Goal: Task Accomplishment & Management: Complete application form

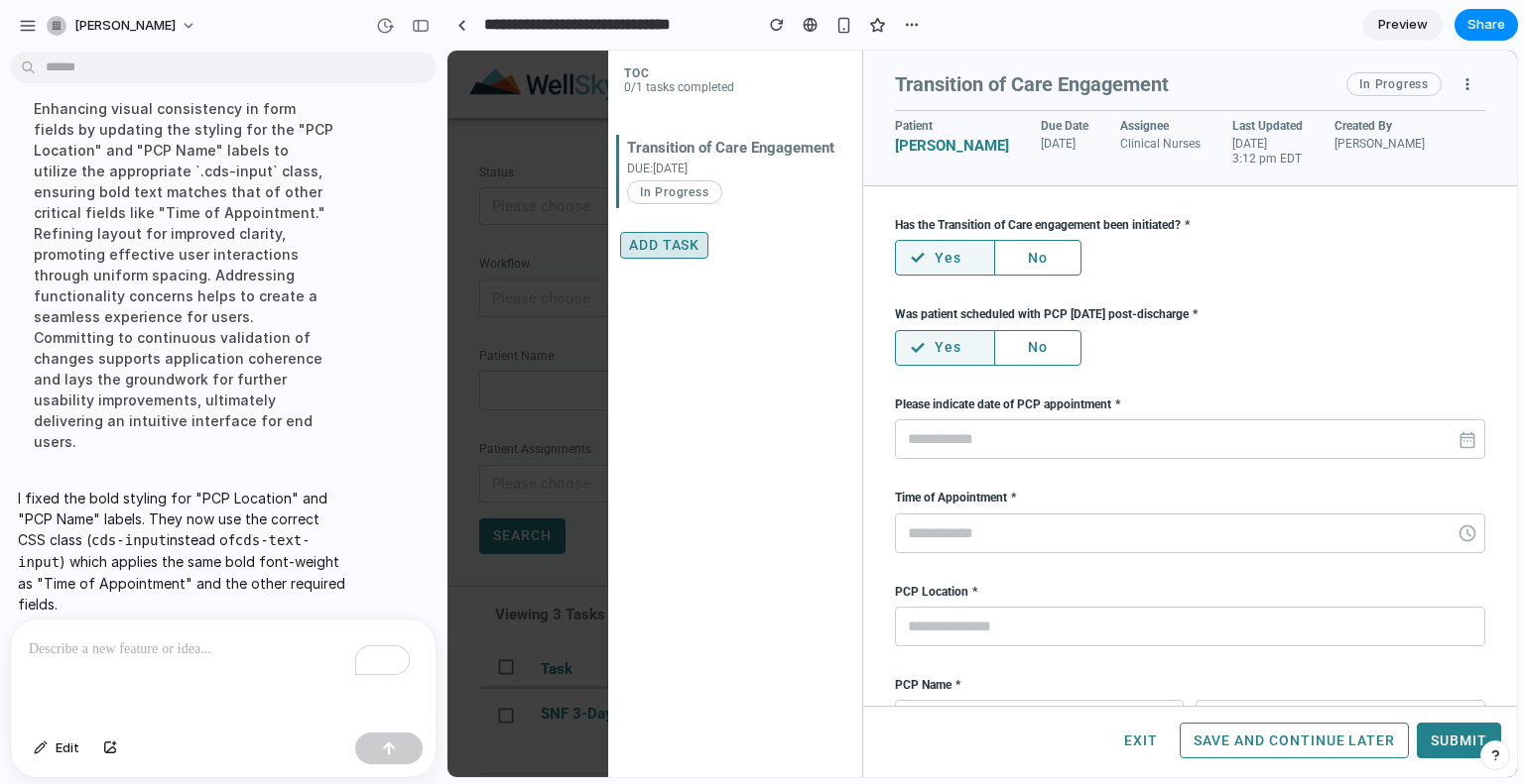
click at [672, 243] on button "Add Task" at bounding box center [665, 245] width 90 height 27
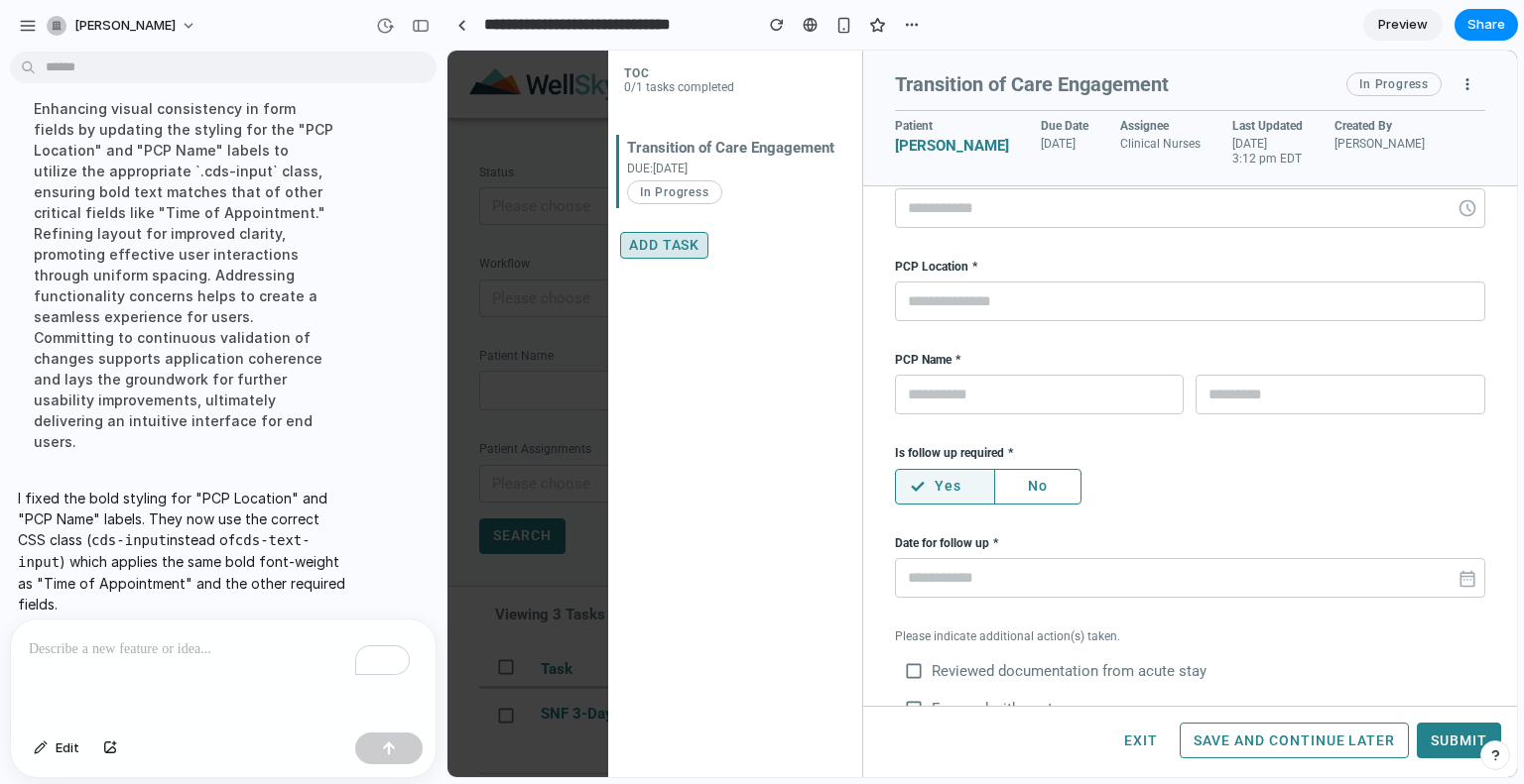
scroll to position [451, 0]
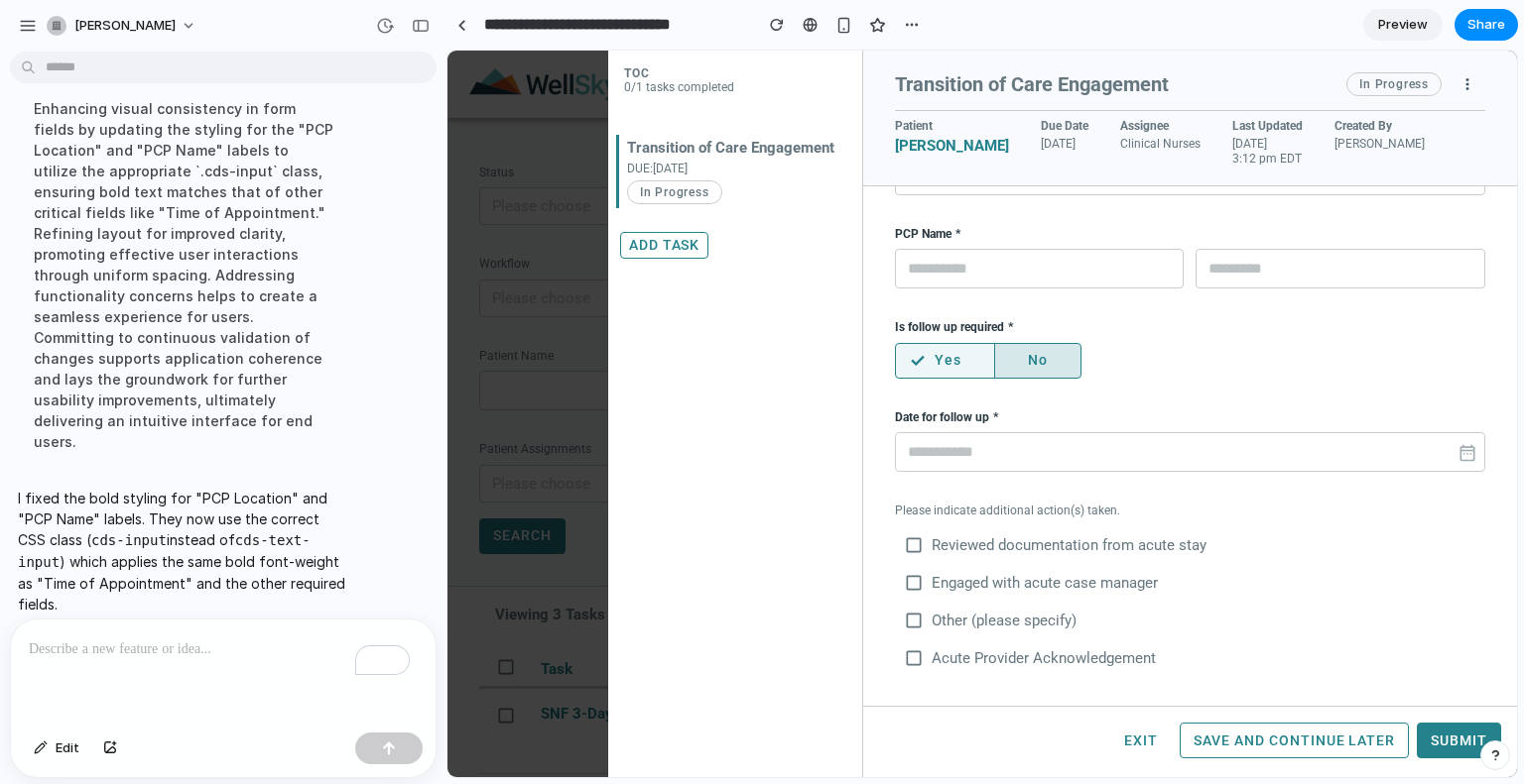
click at [1048, 361] on button "No" at bounding box center [1038, 361] width 88 height 36
click at [964, 350] on button "check Yes" at bounding box center [945, 361] width 101 height 36
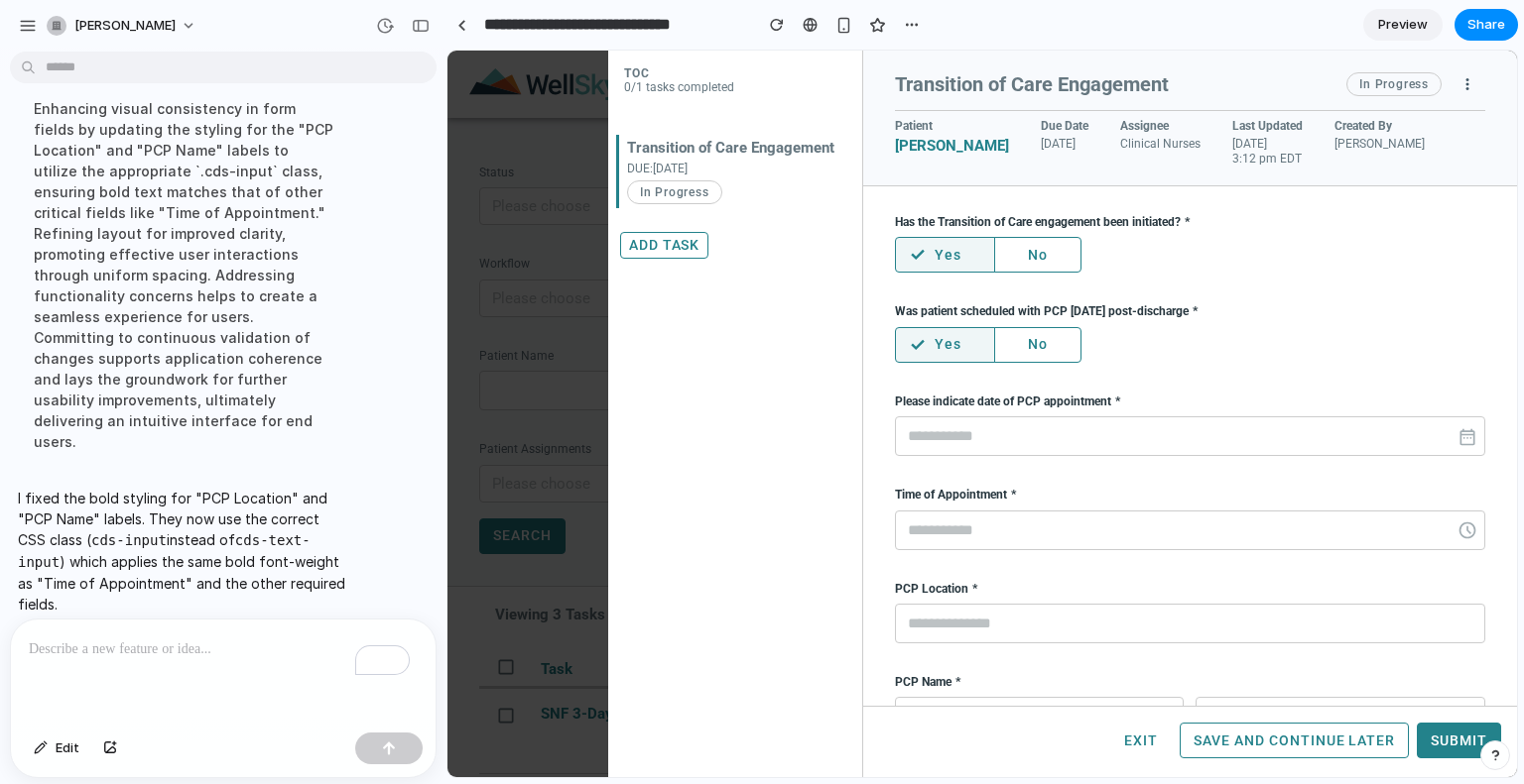
scroll to position [0, 0]
click at [1041, 248] on button "No" at bounding box center [1038, 258] width 88 height 36
click at [1043, 370] on div "Has the Transition of Care engagement been initiated? check Yes No Was patient …" at bounding box center [1190, 673] width 590 height 911
click at [1041, 354] on button "No" at bounding box center [1038, 348] width 88 height 36
click at [1100, 268] on div "check Yes No" at bounding box center [1190, 258] width 590 height 36
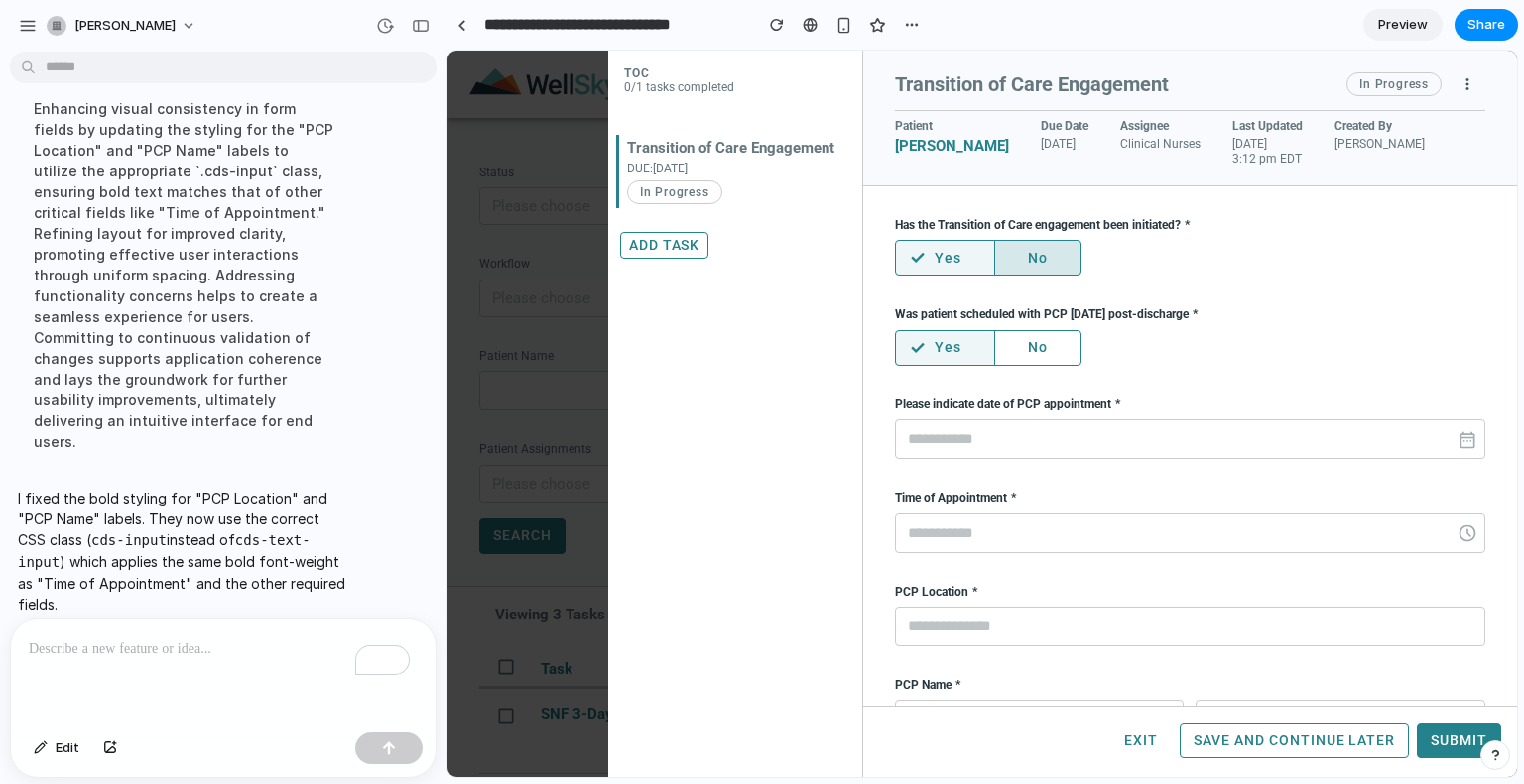
scroll to position [451, 0]
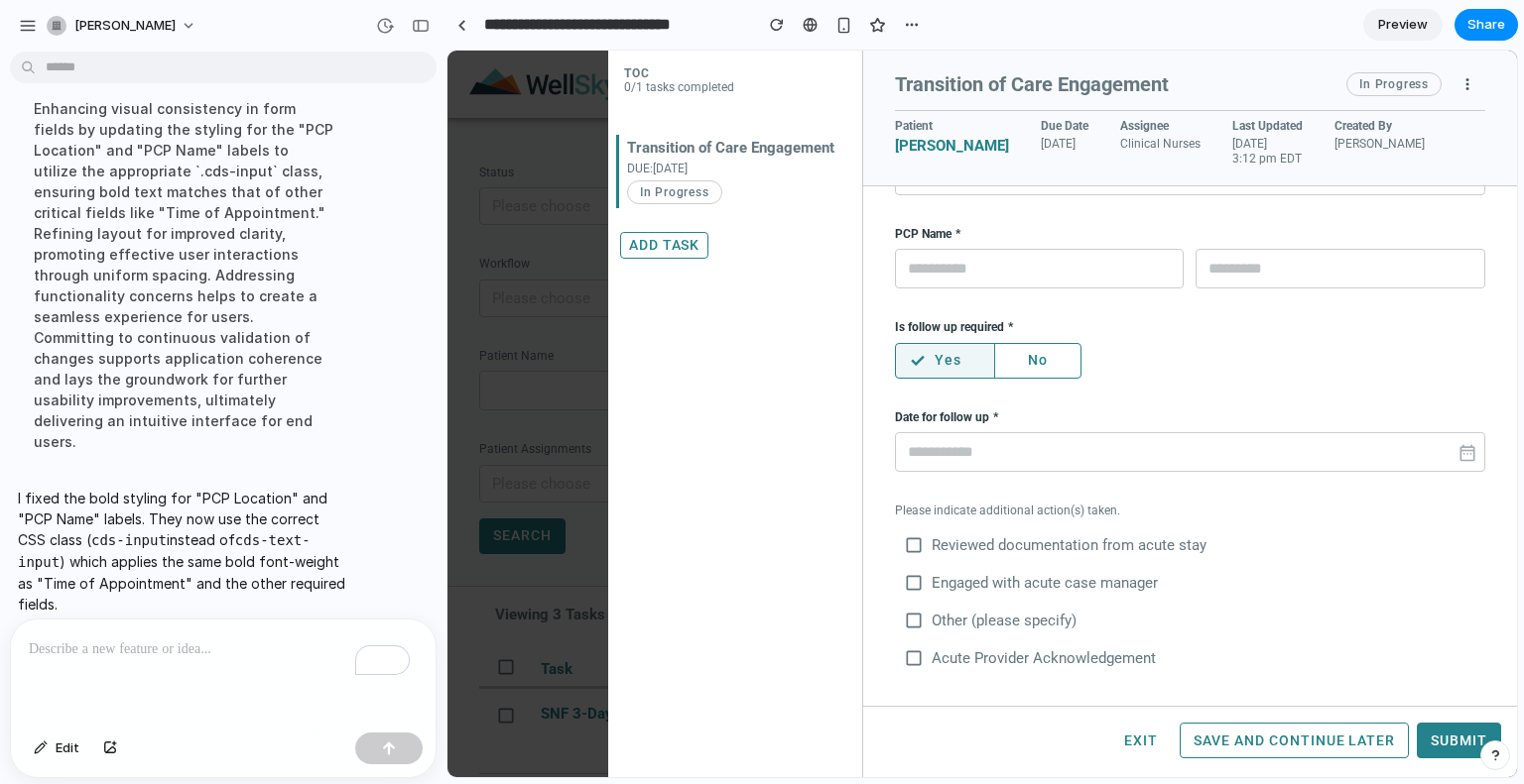
click at [107, 638] on p "To enrich screen reader interactions, please activate Accessibility in Grammarl…" at bounding box center [223, 650] width 389 height 24
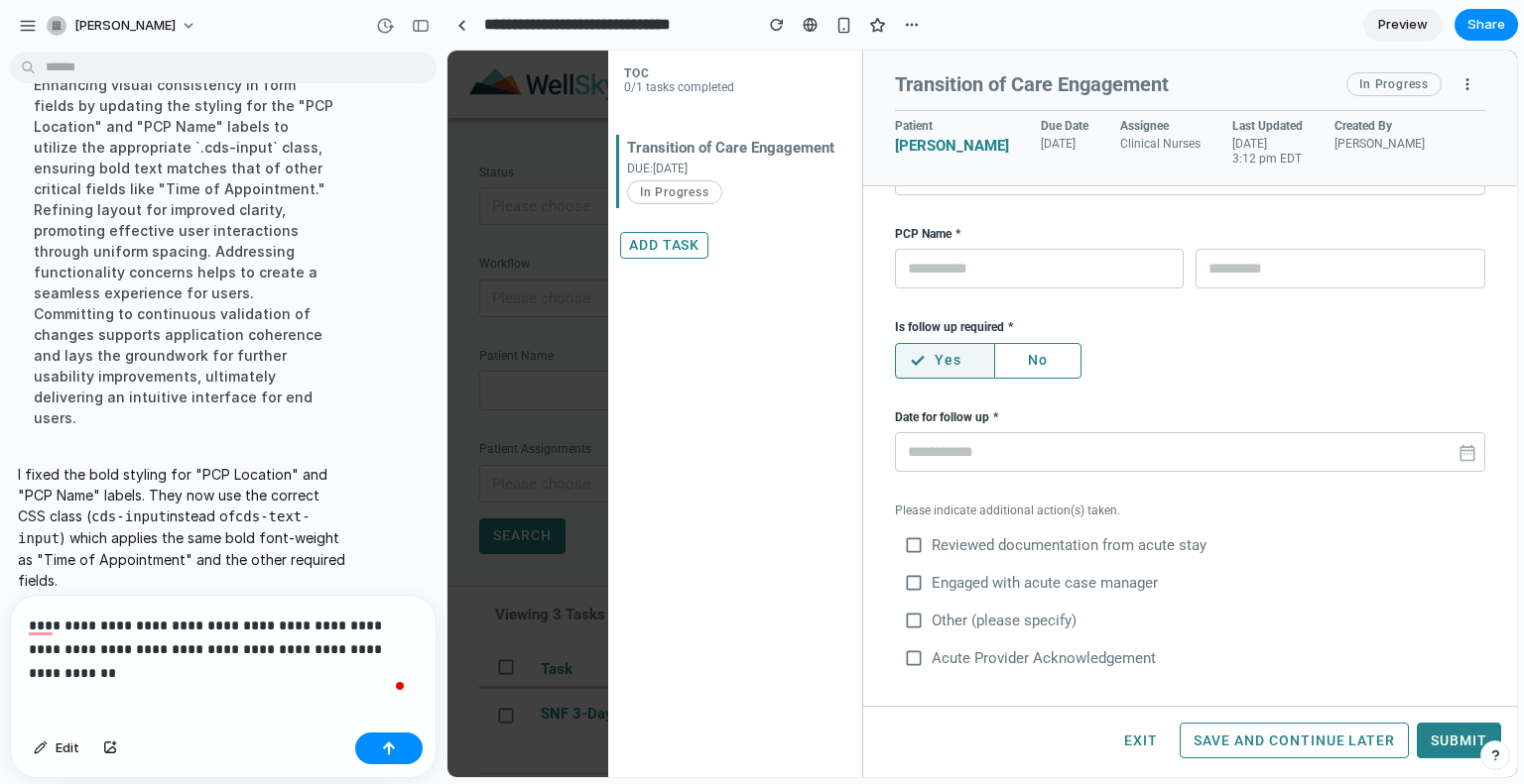
scroll to position [1710, 0]
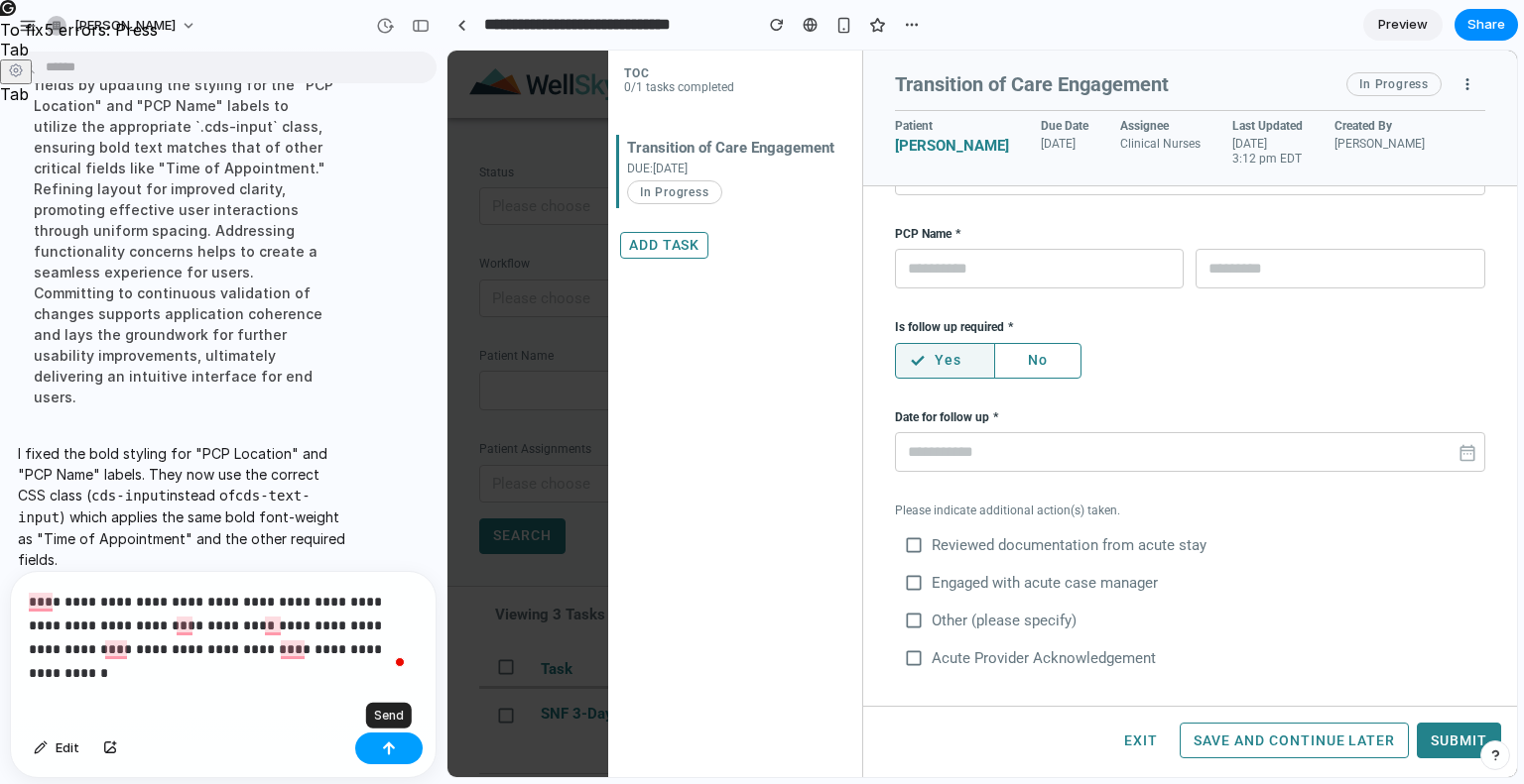
click at [382, 743] on div "button" at bounding box center [389, 749] width 14 height 14
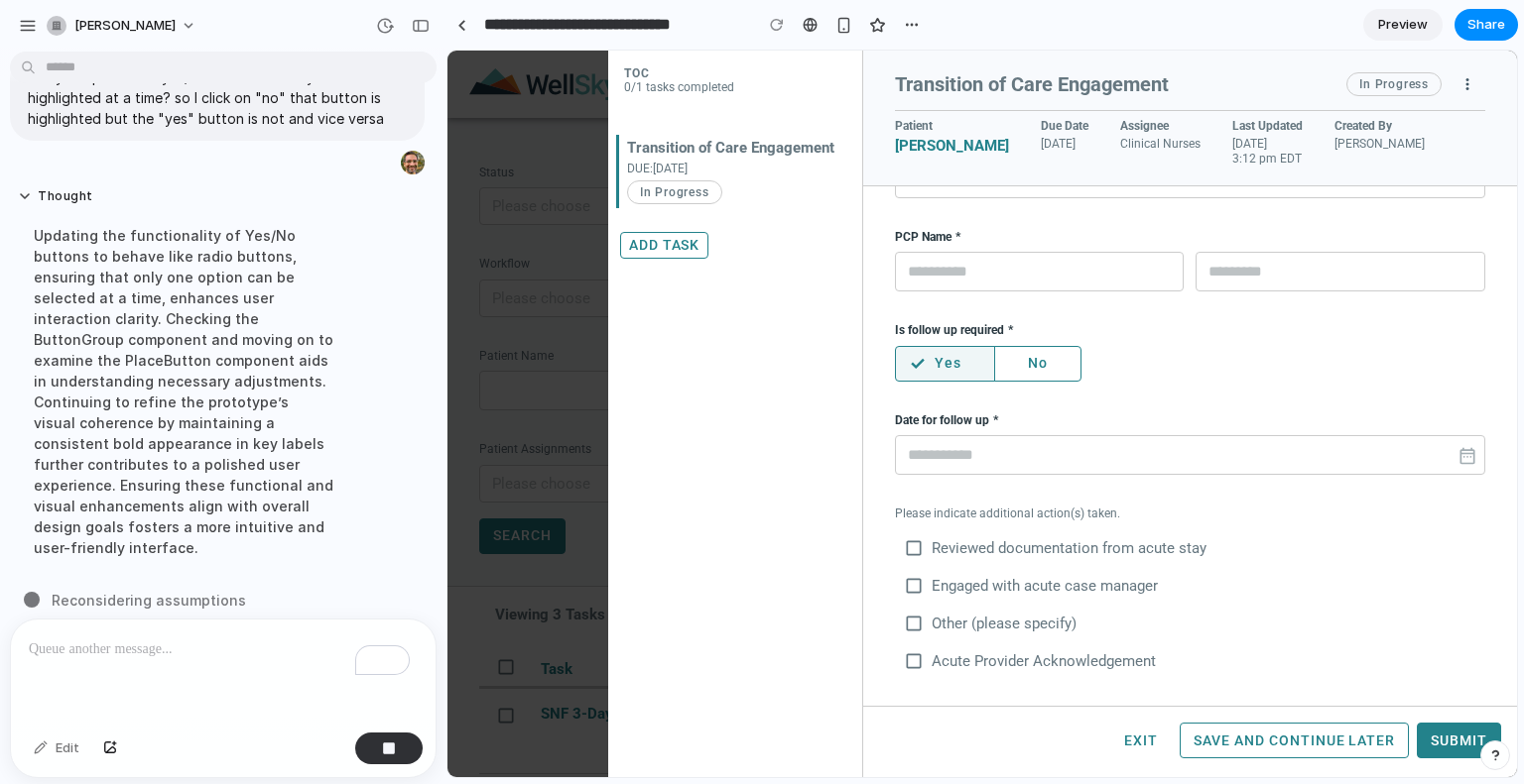
scroll to position [451, 0]
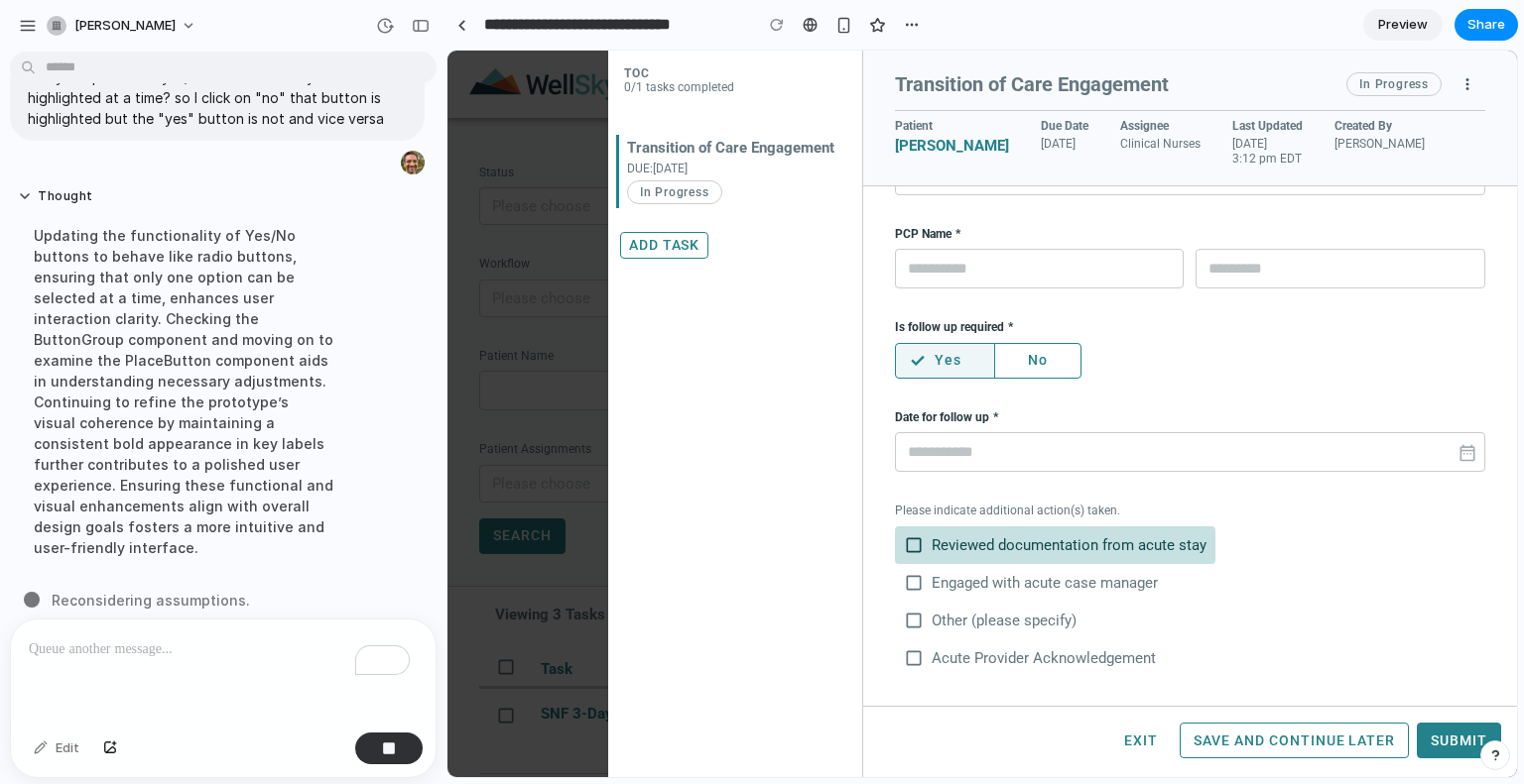
click at [918, 547] on span "check_box_outline_blank" at bounding box center [914, 546] width 20 height 20
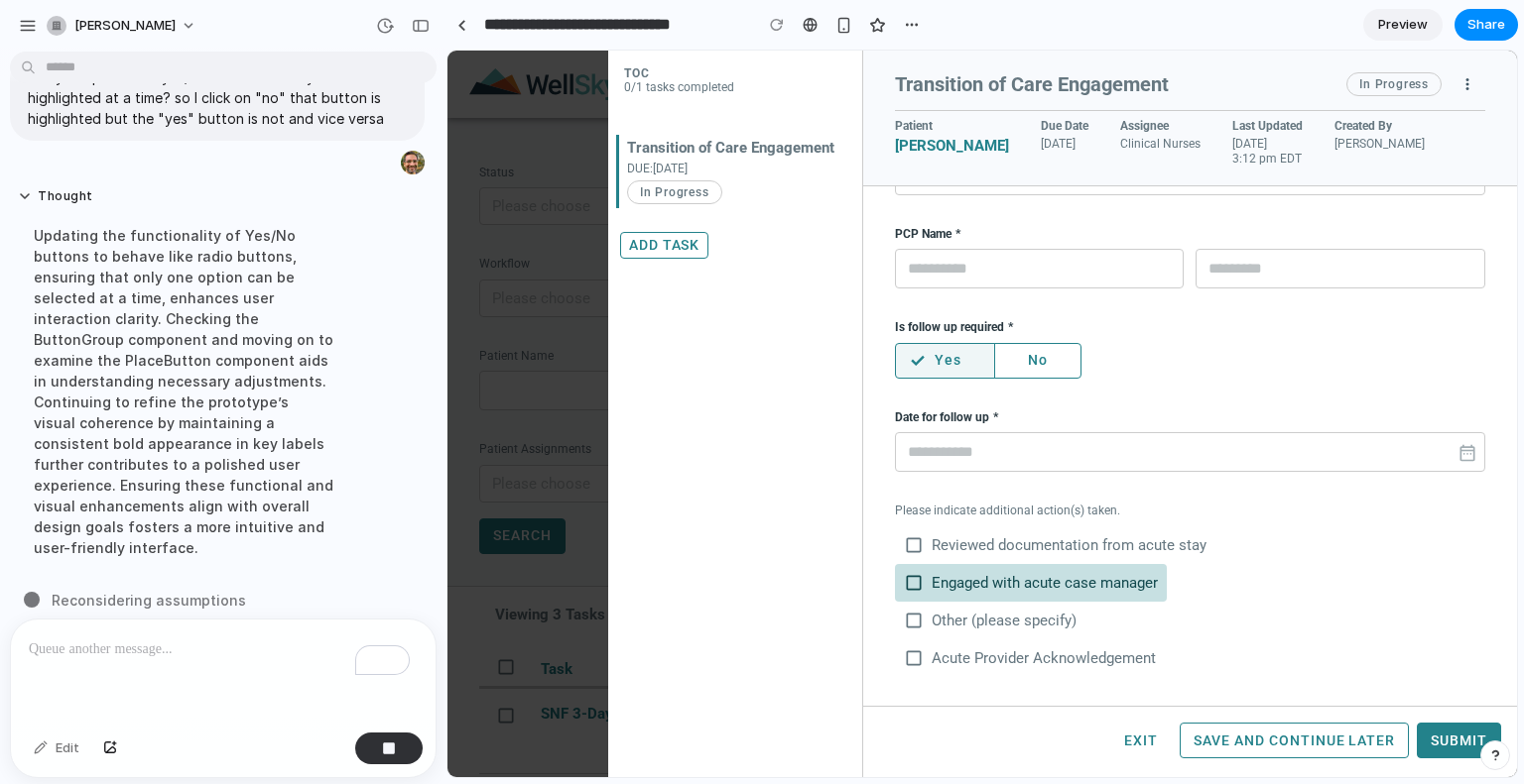
click at [913, 579] on span "check_box_outline_blank" at bounding box center [914, 583] width 20 height 20
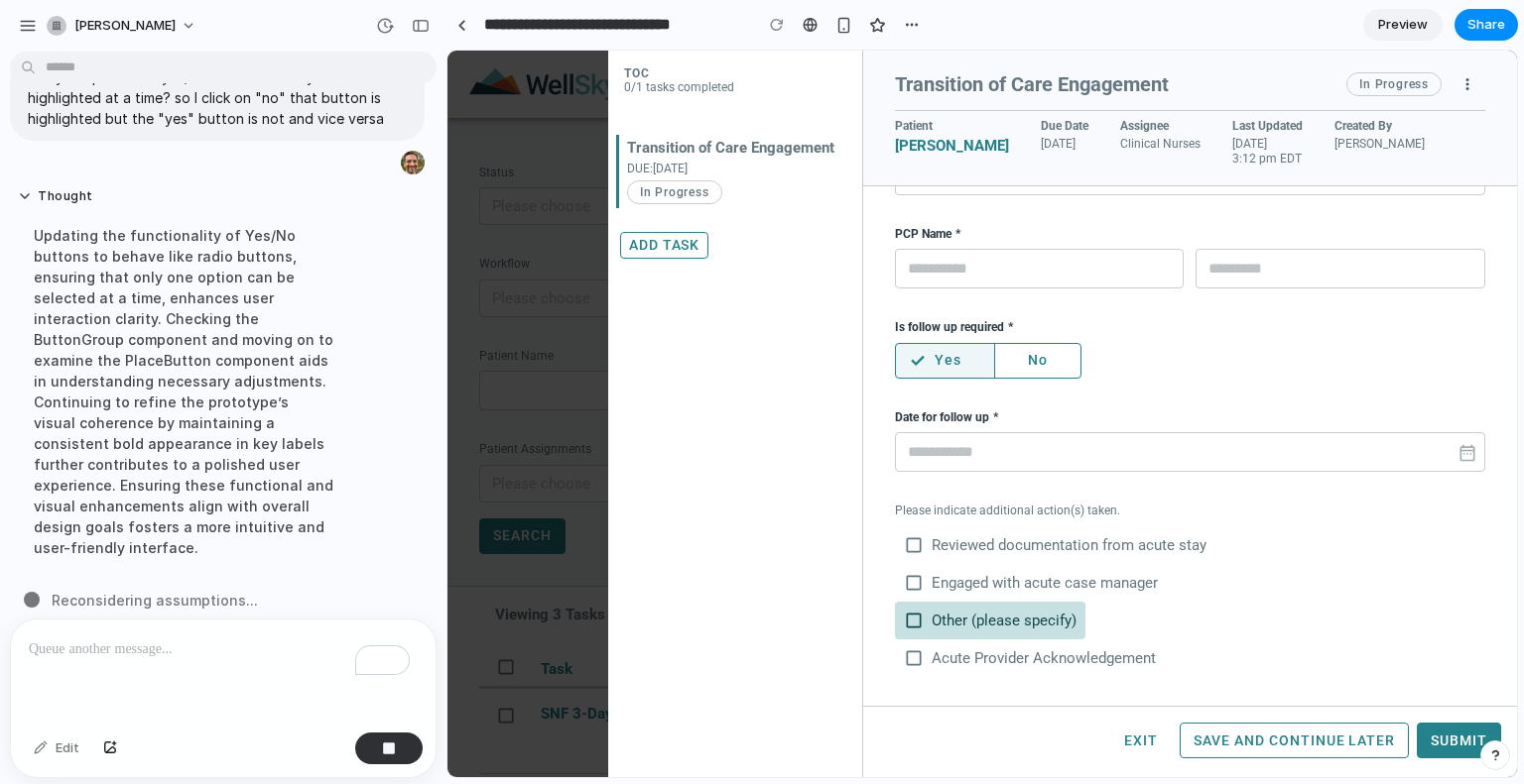
click at [913, 620] on span "check_box_outline_blank" at bounding box center [914, 621] width 20 height 20
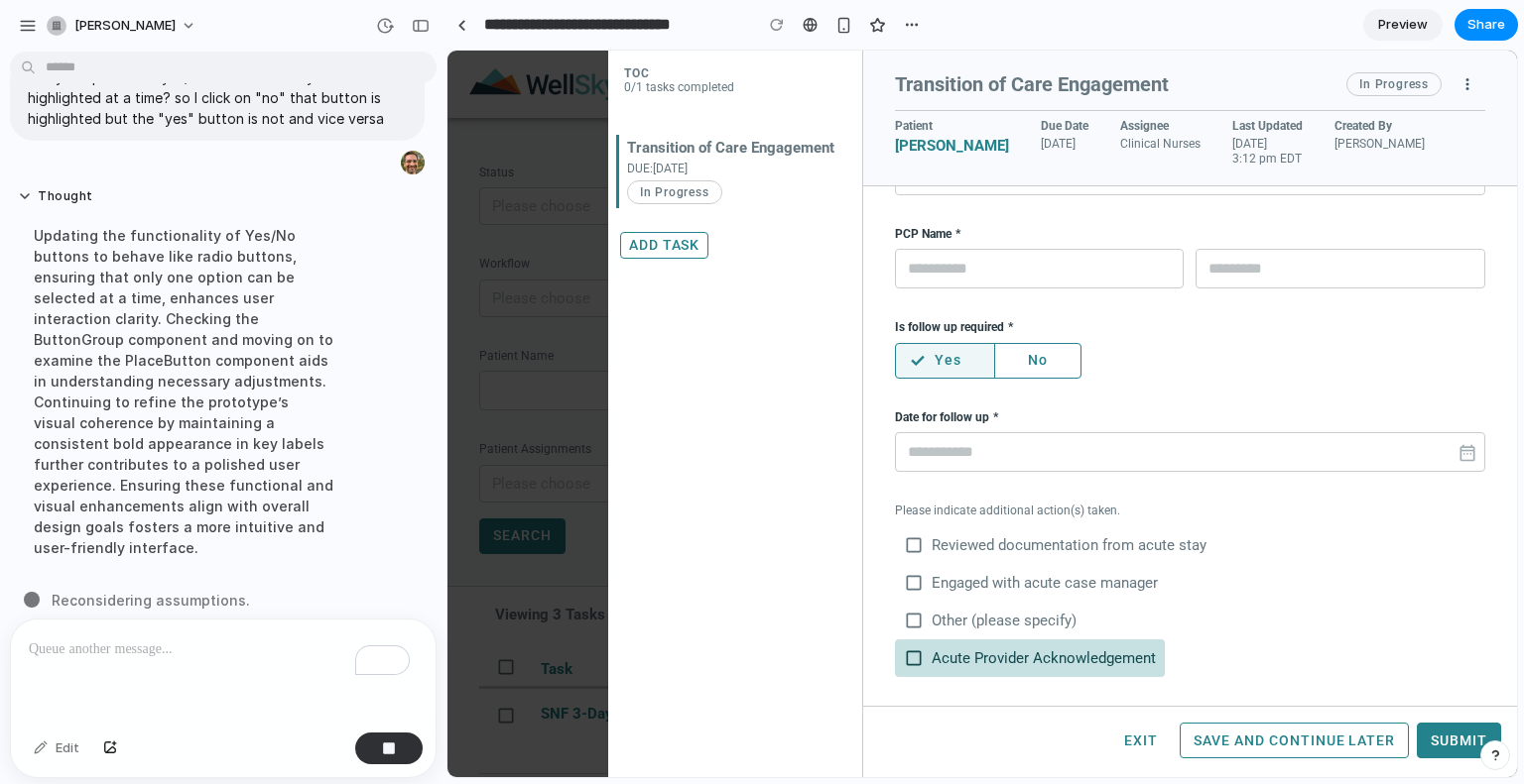
click at [914, 661] on span "check_box_outline_blank" at bounding box center [914, 658] width 20 height 20
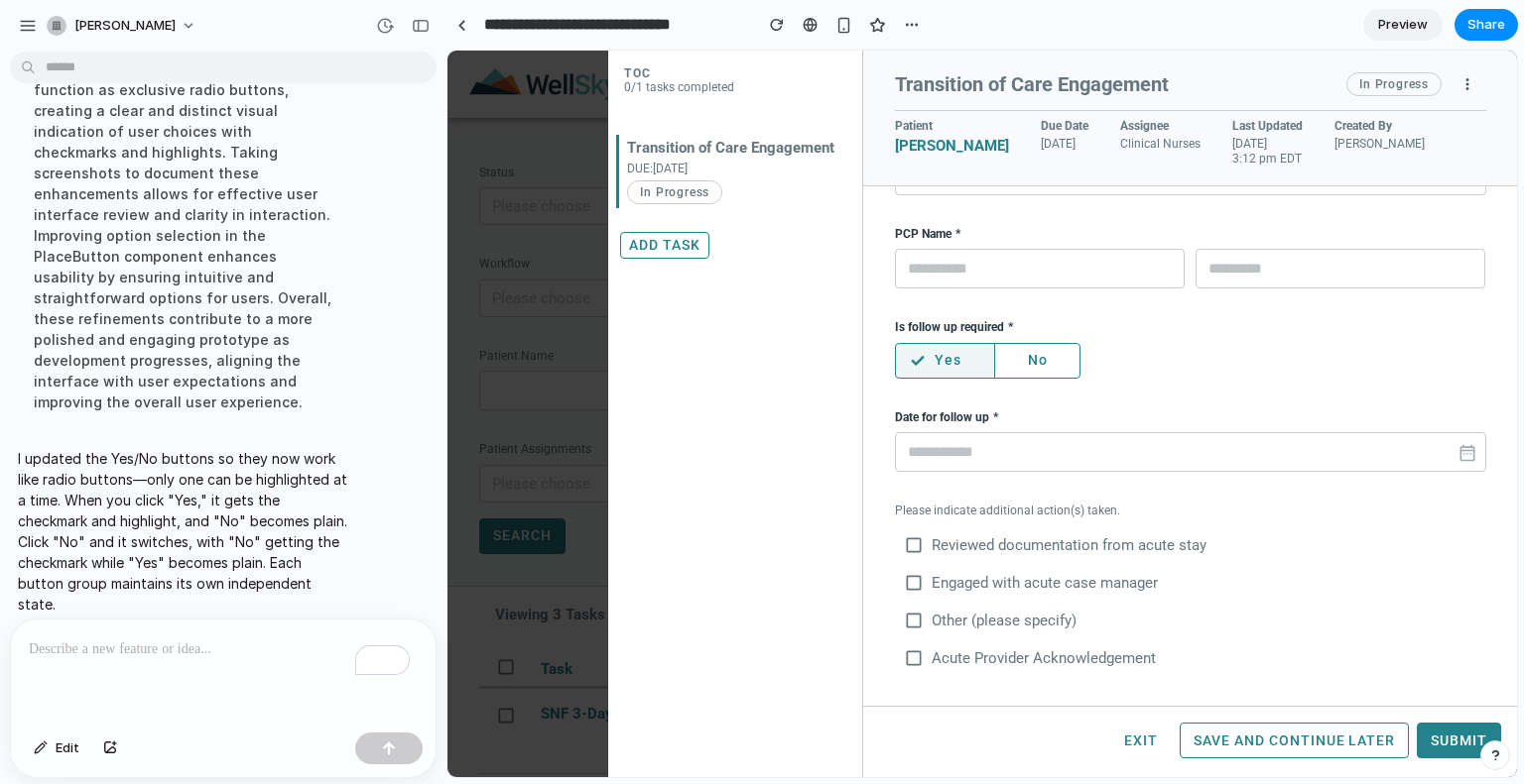
scroll to position [0, 0]
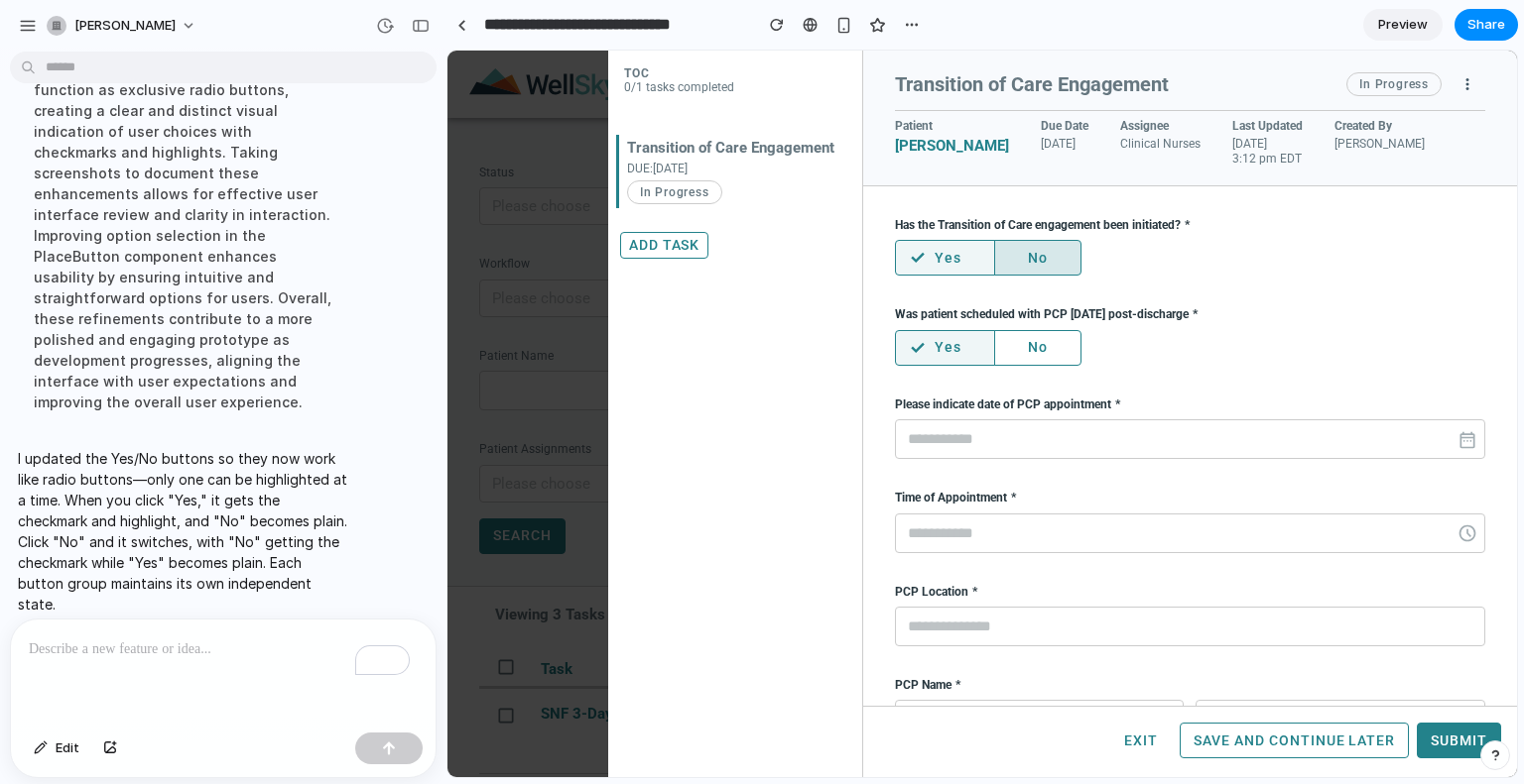
click at [1053, 269] on button "No" at bounding box center [1038, 258] width 88 height 36
click at [1037, 343] on button "No" at bounding box center [1038, 348] width 88 height 36
click at [950, 338] on button "Yes" at bounding box center [942, 348] width 95 height 36
click at [948, 242] on button "Yes" at bounding box center [942, 258] width 95 height 36
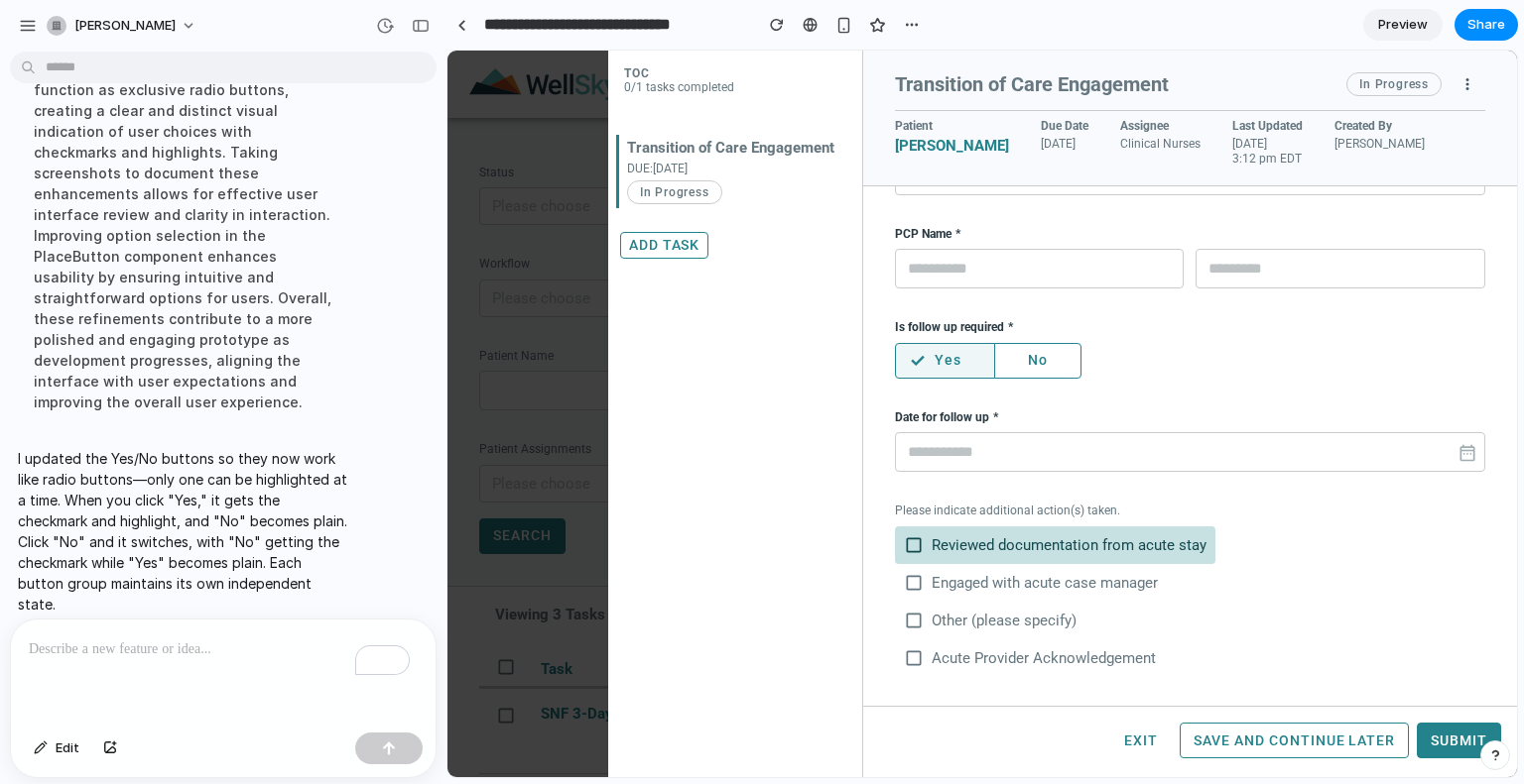
click at [919, 544] on span "check_box_outline_blank" at bounding box center [914, 546] width 20 height 20
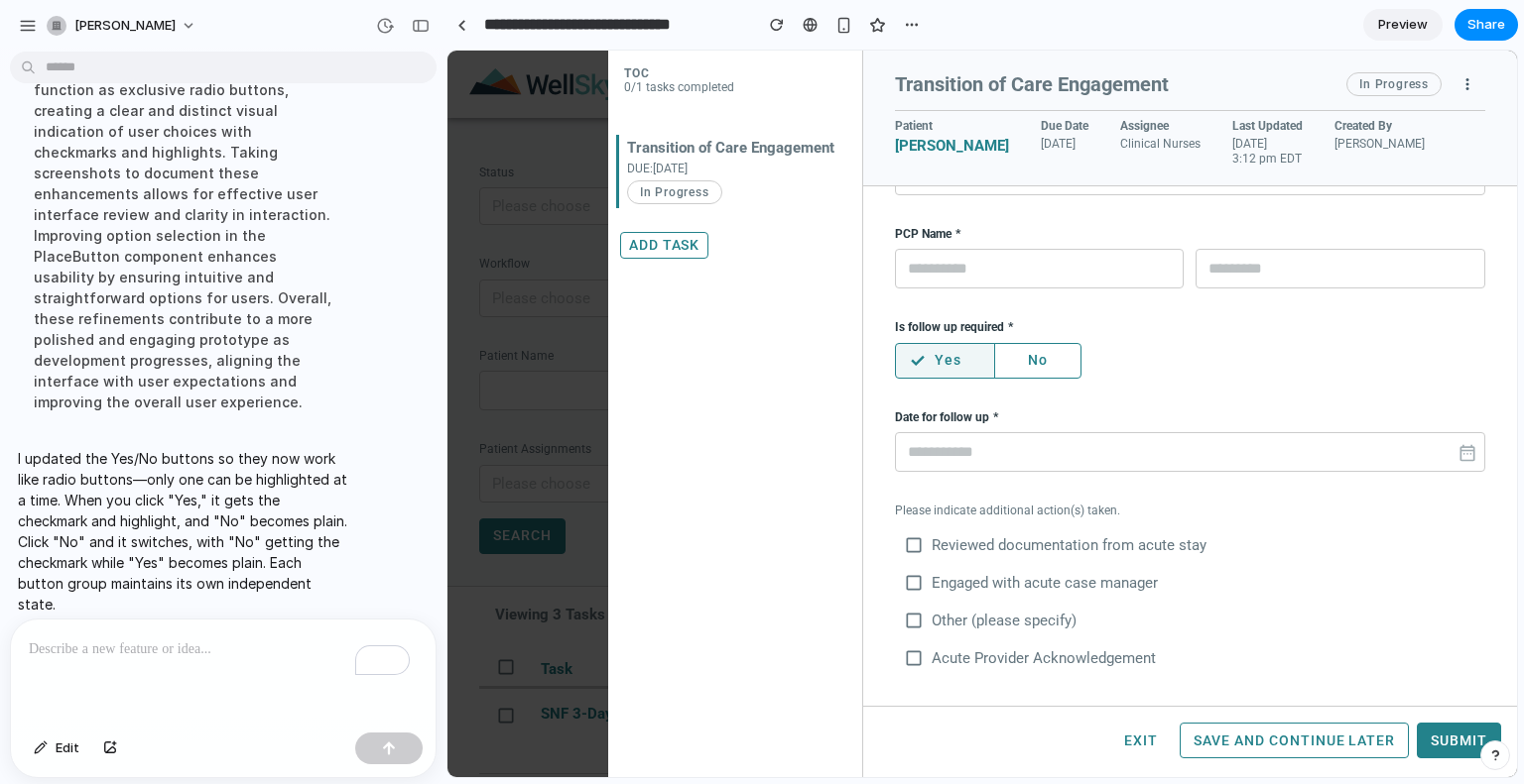
click at [186, 647] on p "To enrich screen reader interactions, please activate Accessibility in Grammarl…" at bounding box center [219, 650] width 381 height 24
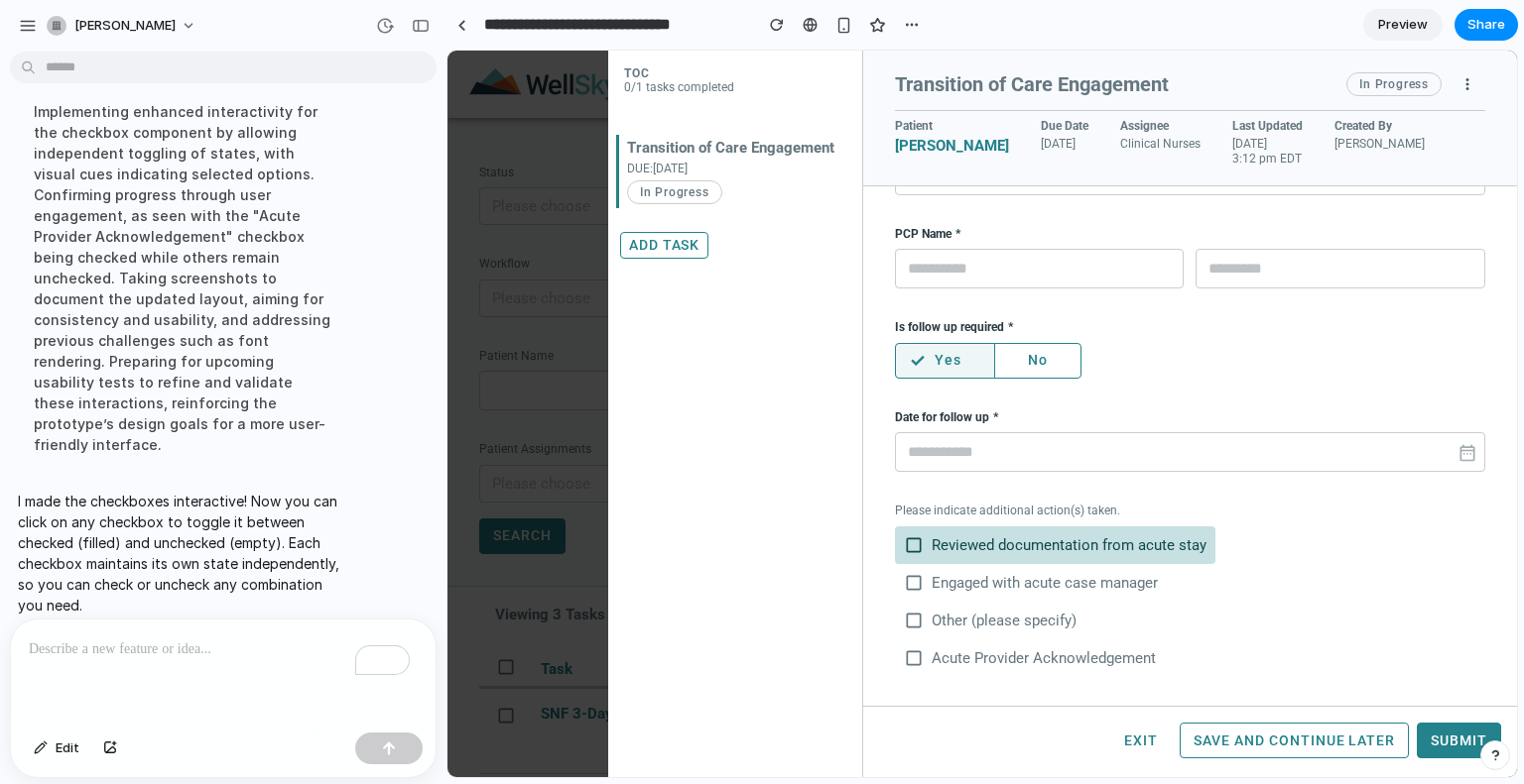
click at [914, 555] on span "check_box_outline_blank" at bounding box center [914, 546] width 20 height 20
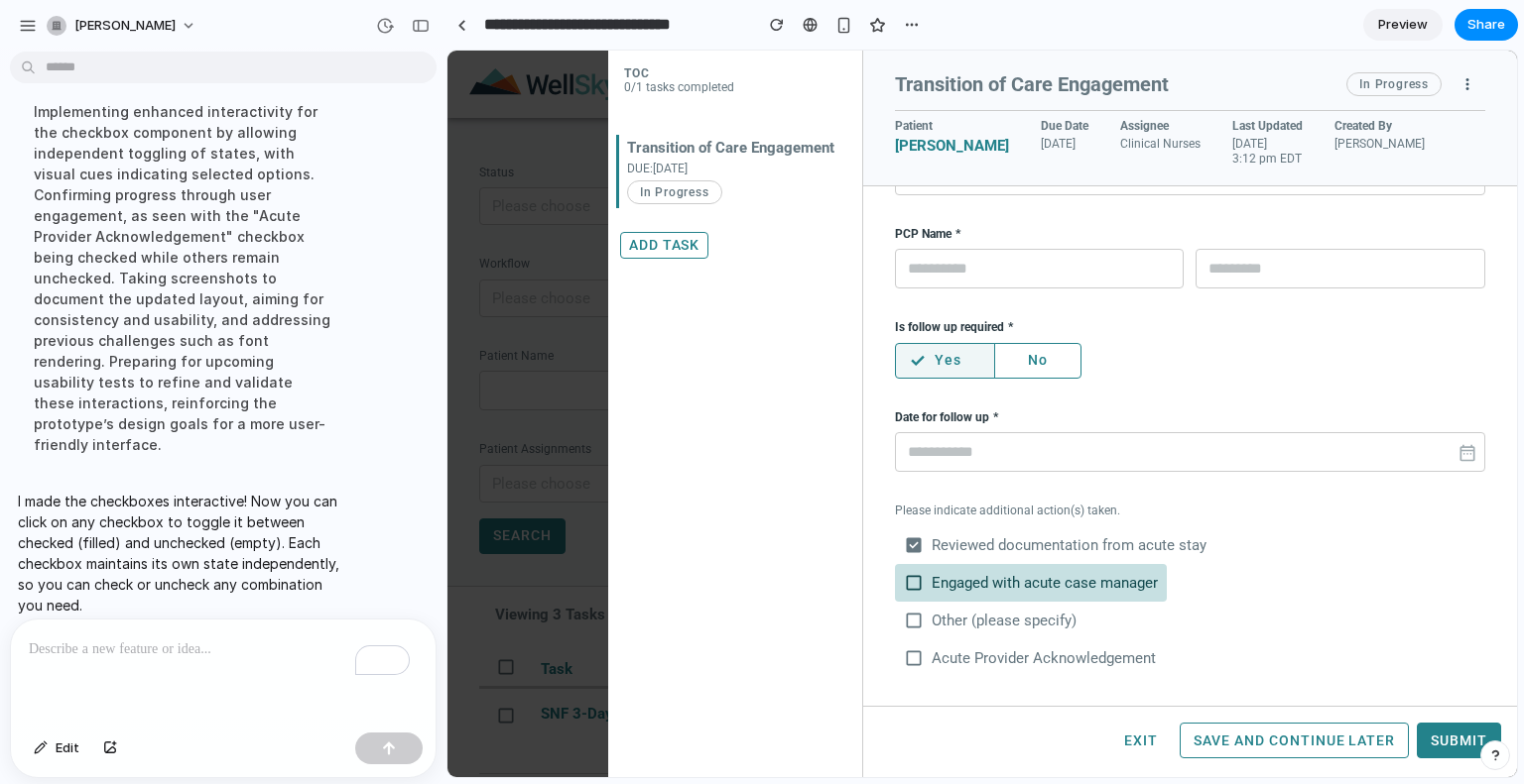
drag, startPoint x: 914, startPoint y: 562, endPoint x: 914, endPoint y: 577, distance: 15.0
click at [914, 577] on span "check_box_outline_blank" at bounding box center [914, 583] width 20 height 20
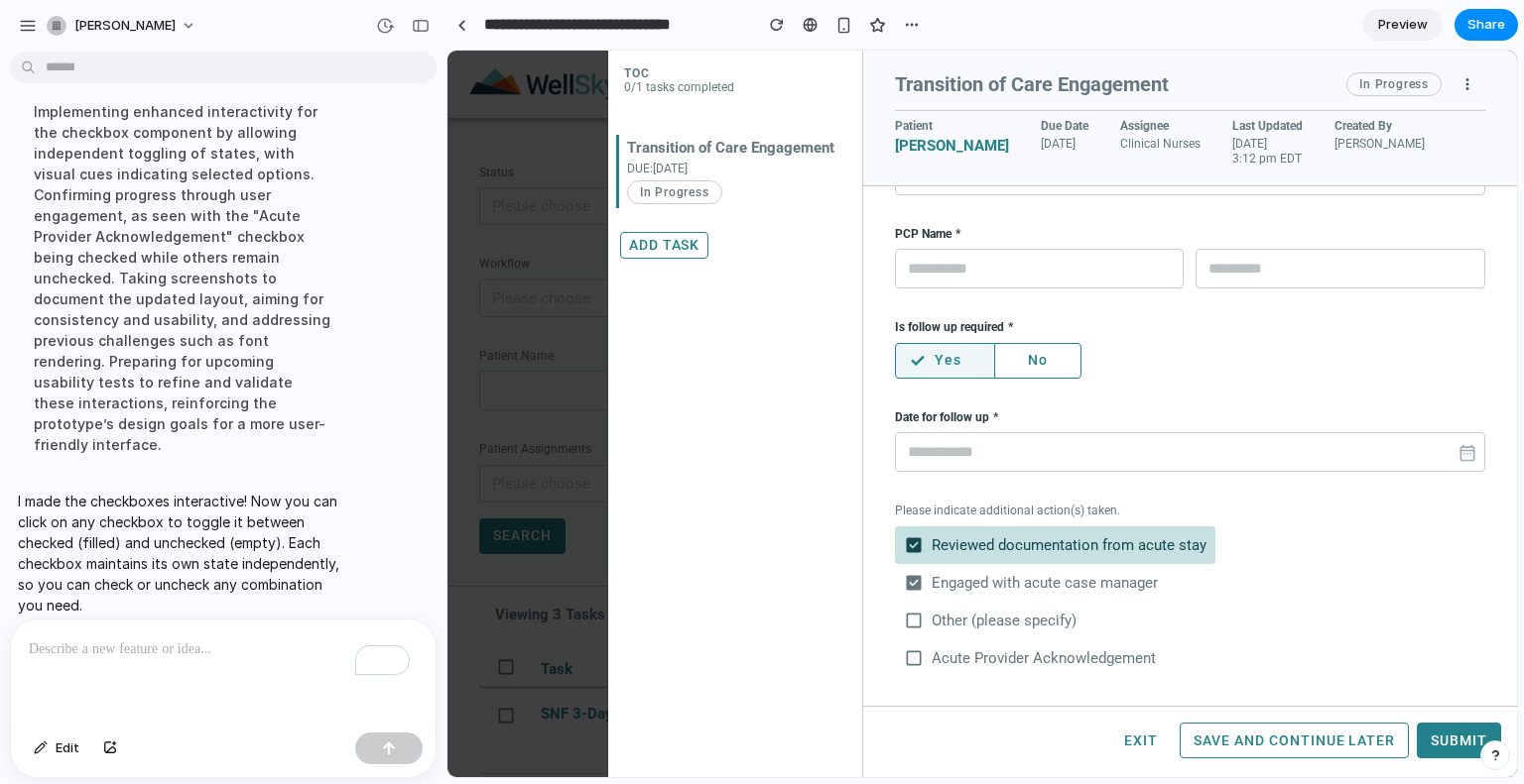
drag, startPoint x: 914, startPoint y: 577, endPoint x: 902, endPoint y: 546, distance: 33.2
click at [902, 546] on div "check_box Reviewed documentation from acute stay" at bounding box center [1056, 546] width 321 height 38
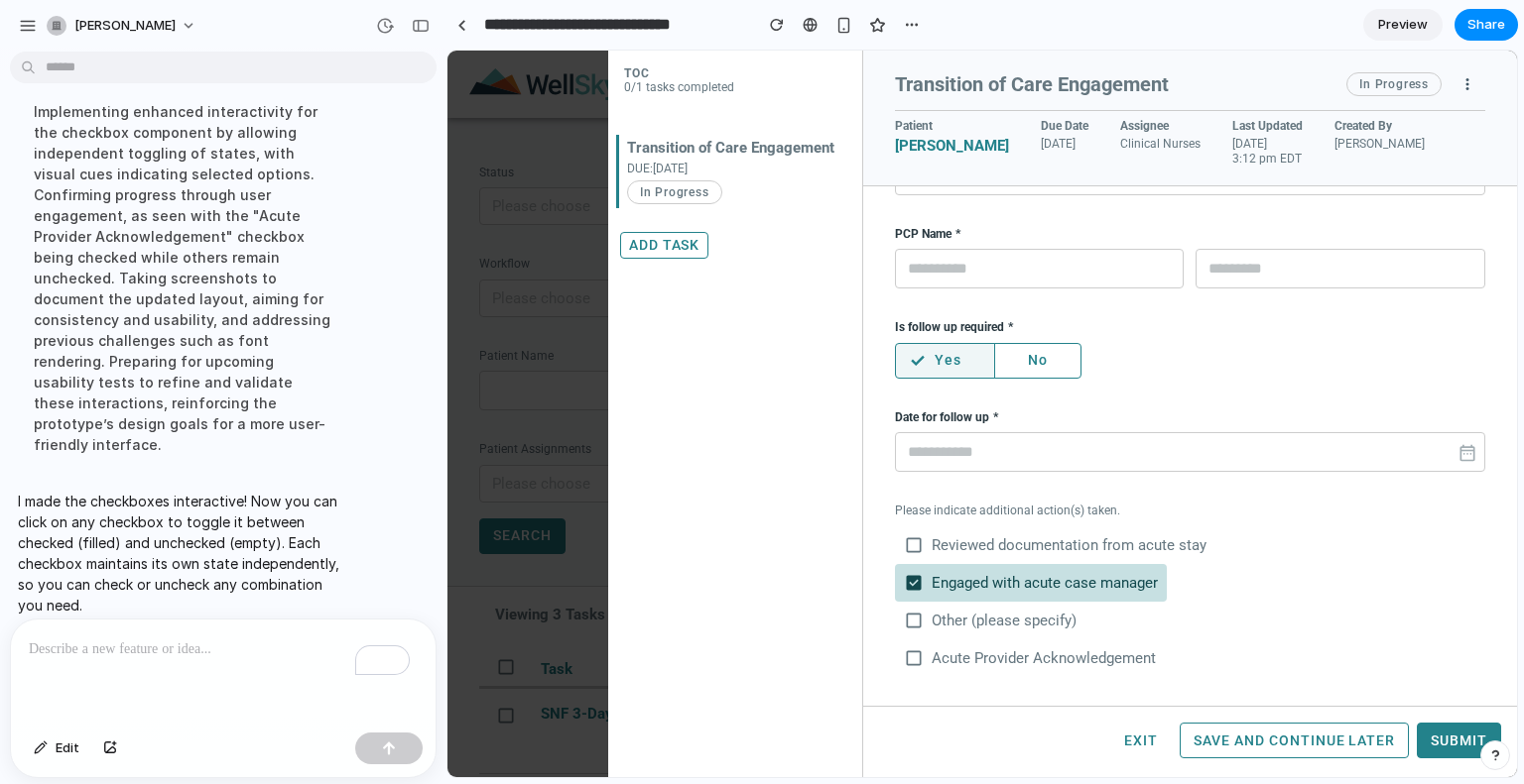
click at [914, 576] on span "check_box" at bounding box center [914, 583] width 20 height 20
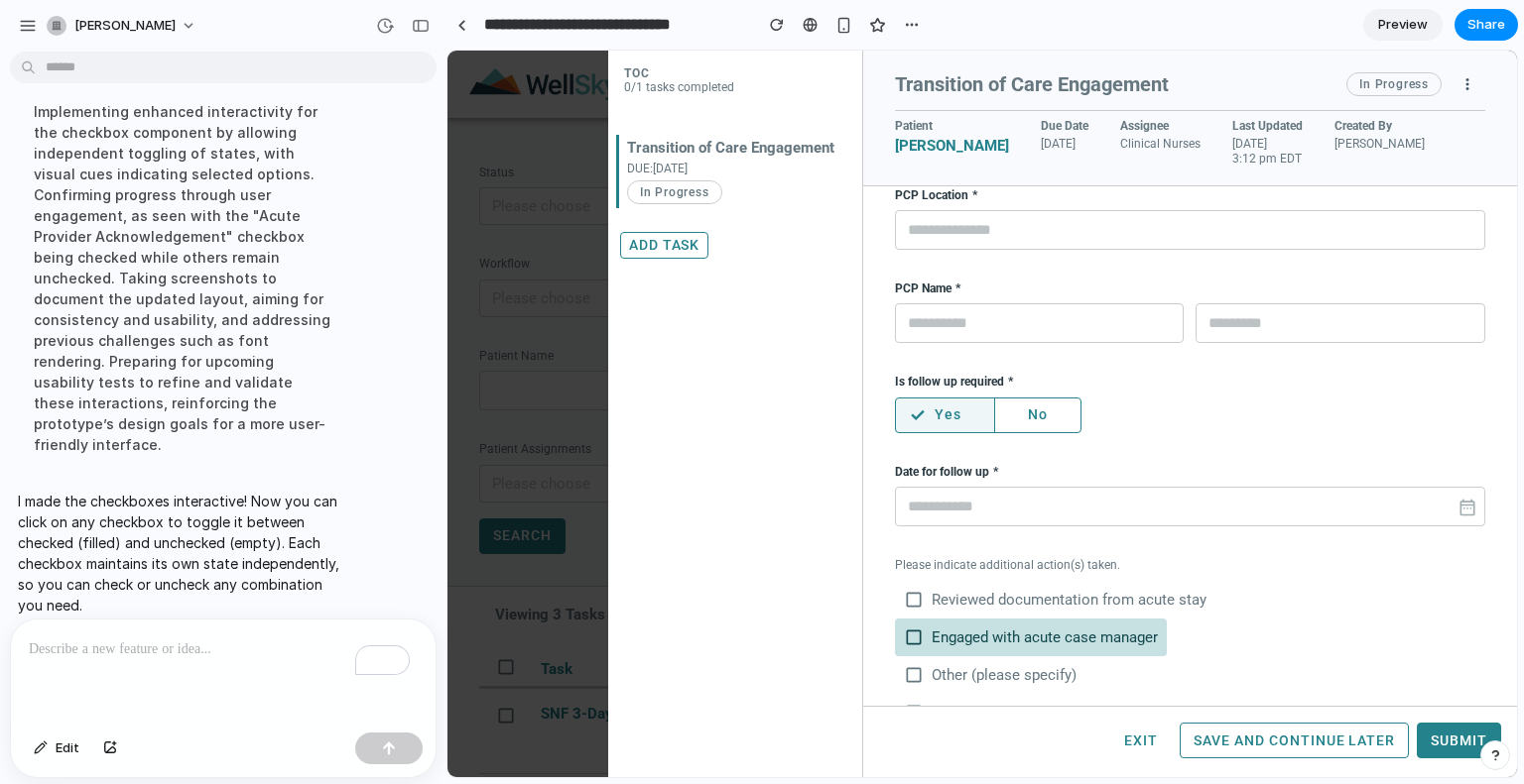
scroll to position [395, 0]
click at [1457, 504] on span "date_range" at bounding box center [1467, 509] width 20 height 20
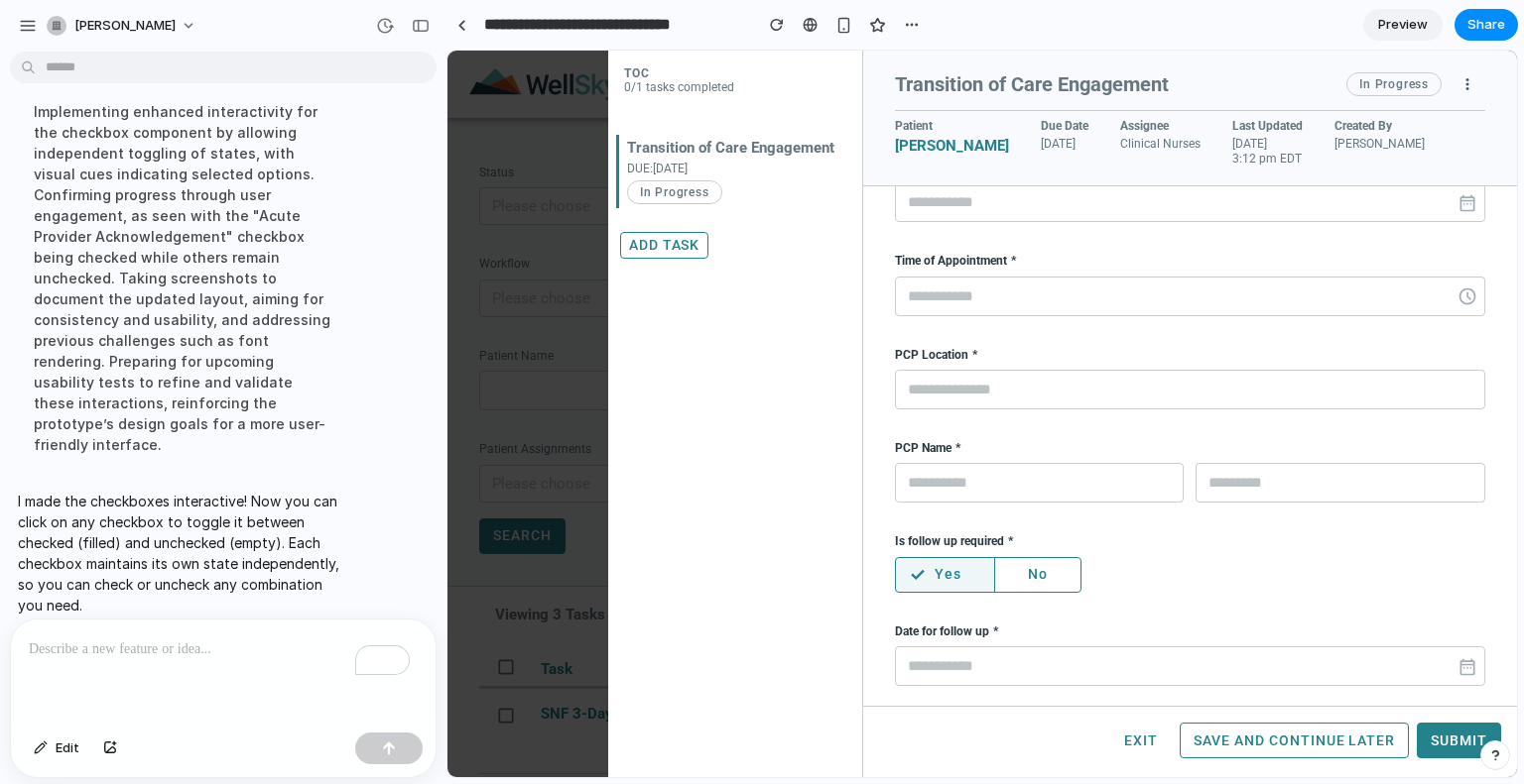
scroll to position [240, 0]
click at [149, 625] on div "To enrich screen reader interactions, please activate Accessibility in Grammarl…" at bounding box center [223, 672] width 425 height 106
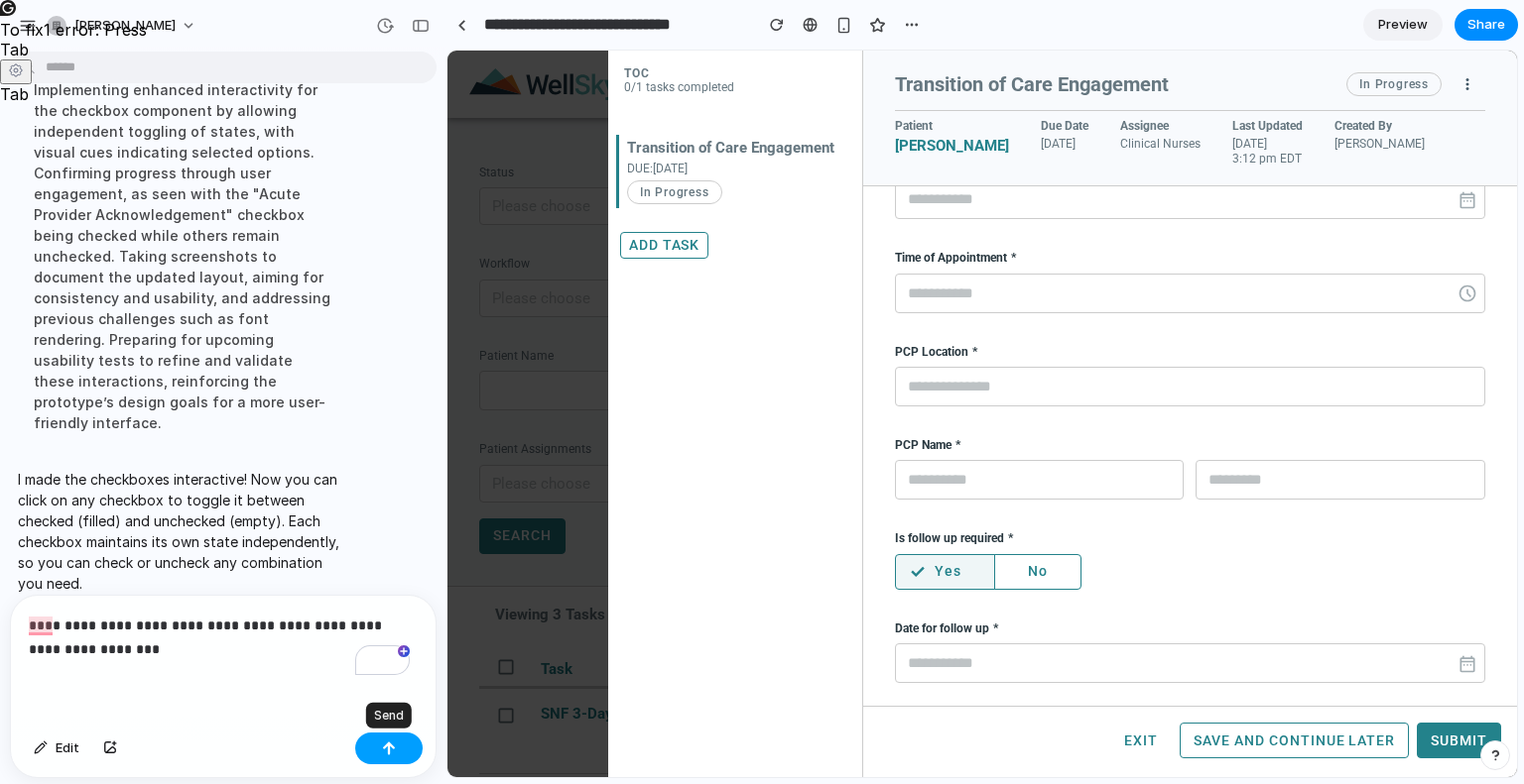
click at [393, 745] on div "button" at bounding box center [389, 749] width 14 height 14
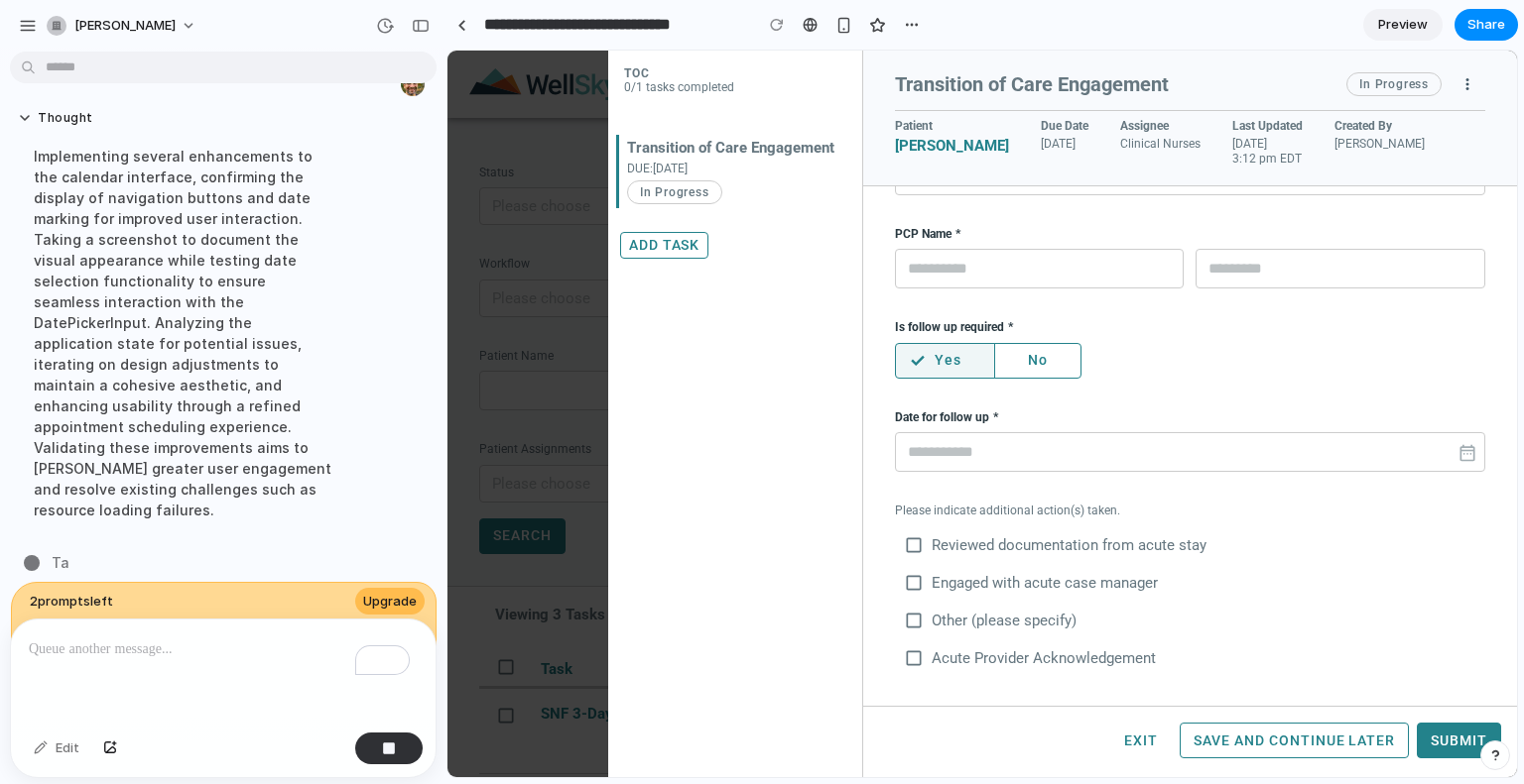
scroll to position [0, 0]
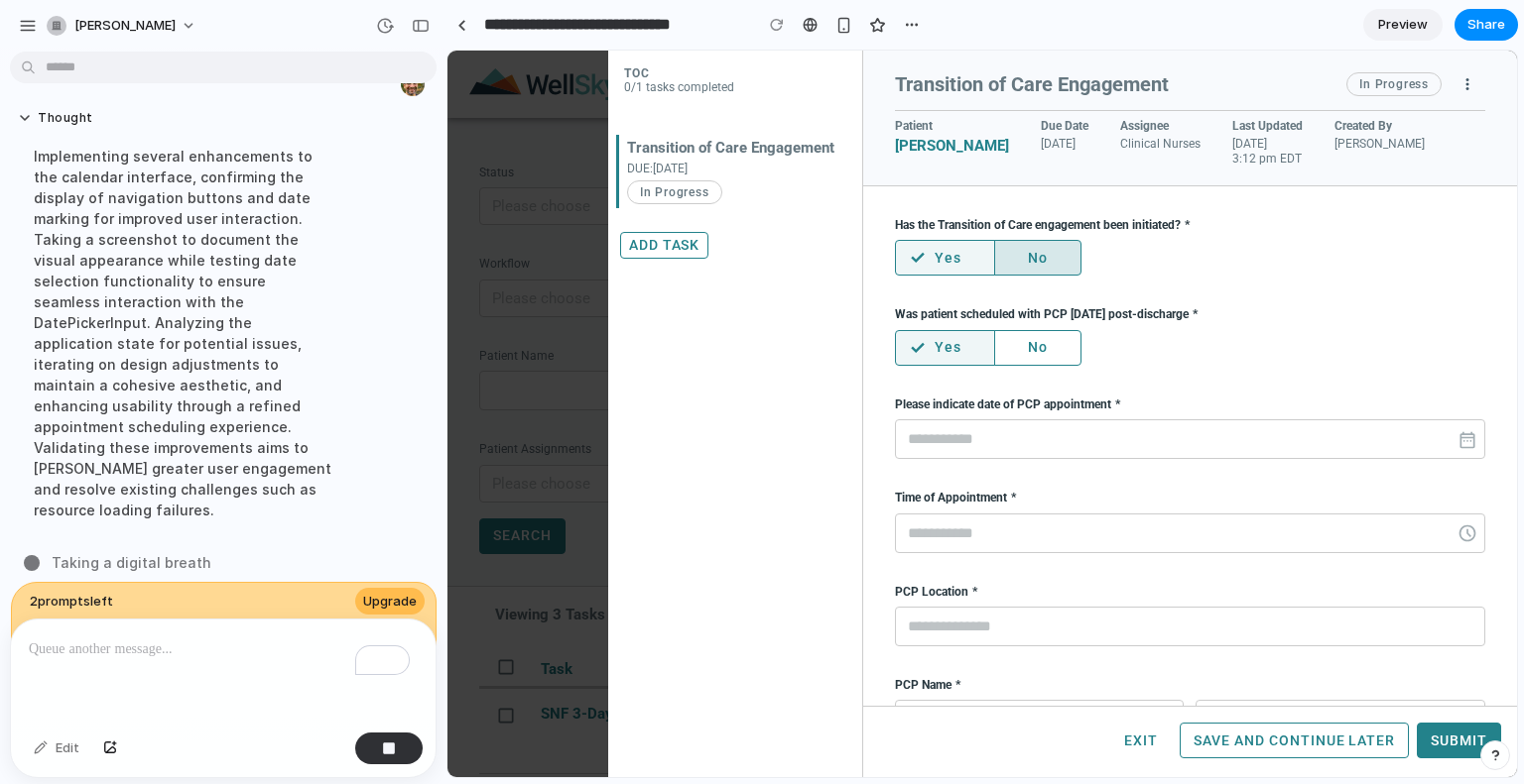
click at [1048, 258] on button "No" at bounding box center [1038, 258] width 88 height 36
click at [921, 258] on button "Yes" at bounding box center [942, 258] width 95 height 36
click at [1044, 351] on button "No" at bounding box center [1038, 348] width 88 height 36
click at [930, 347] on button "Yes" at bounding box center [942, 348] width 95 height 36
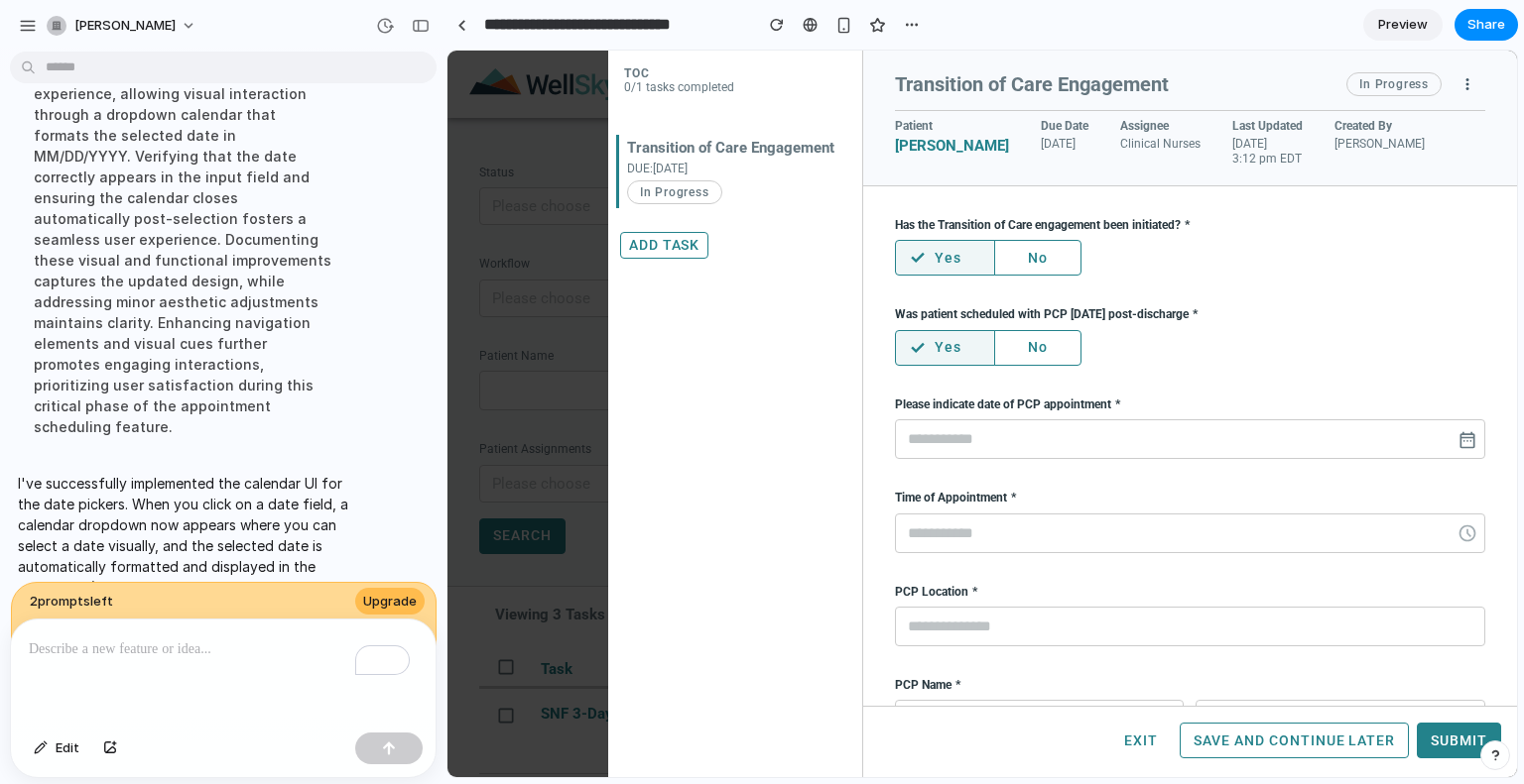
click at [1457, 439] on span "date_range" at bounding box center [1467, 440] width 20 height 20
click at [1018, 432] on input "text" at bounding box center [1190, 439] width 590 height 40
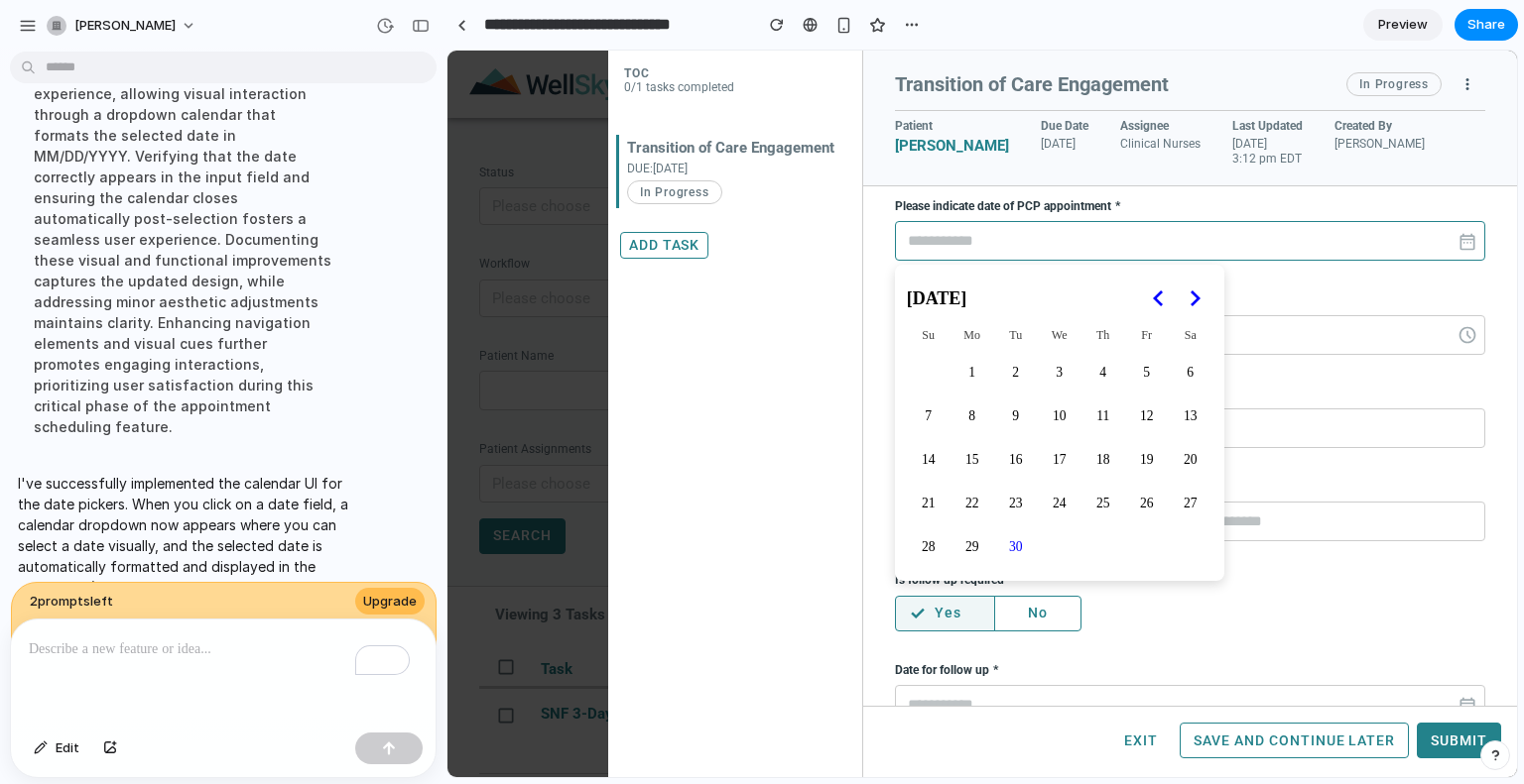
scroll to position [201, 0]
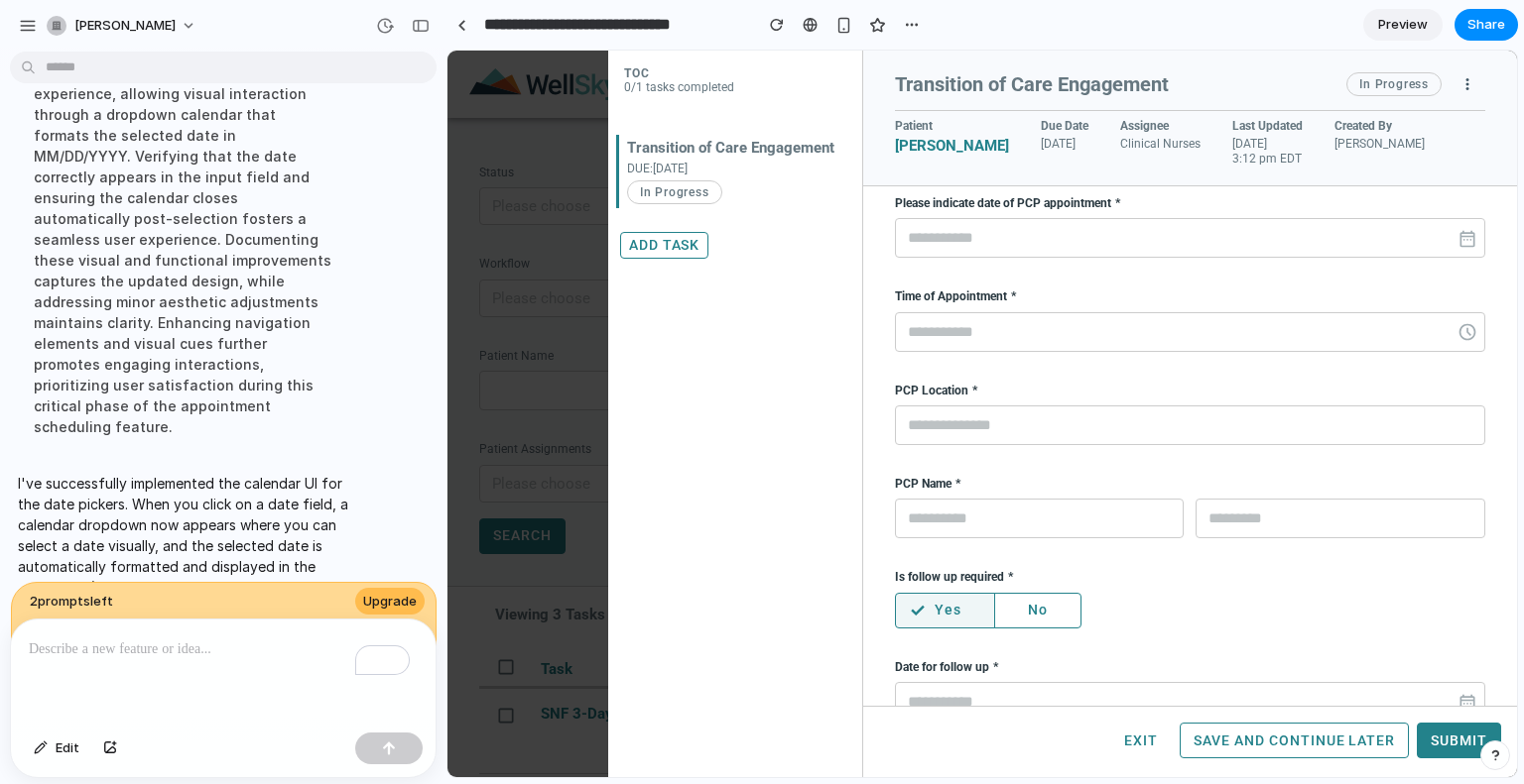
click at [1319, 283] on div "Has the Transition of Care engagement been initiated? check Yes No Was patient …" at bounding box center [1190, 472] width 590 height 911
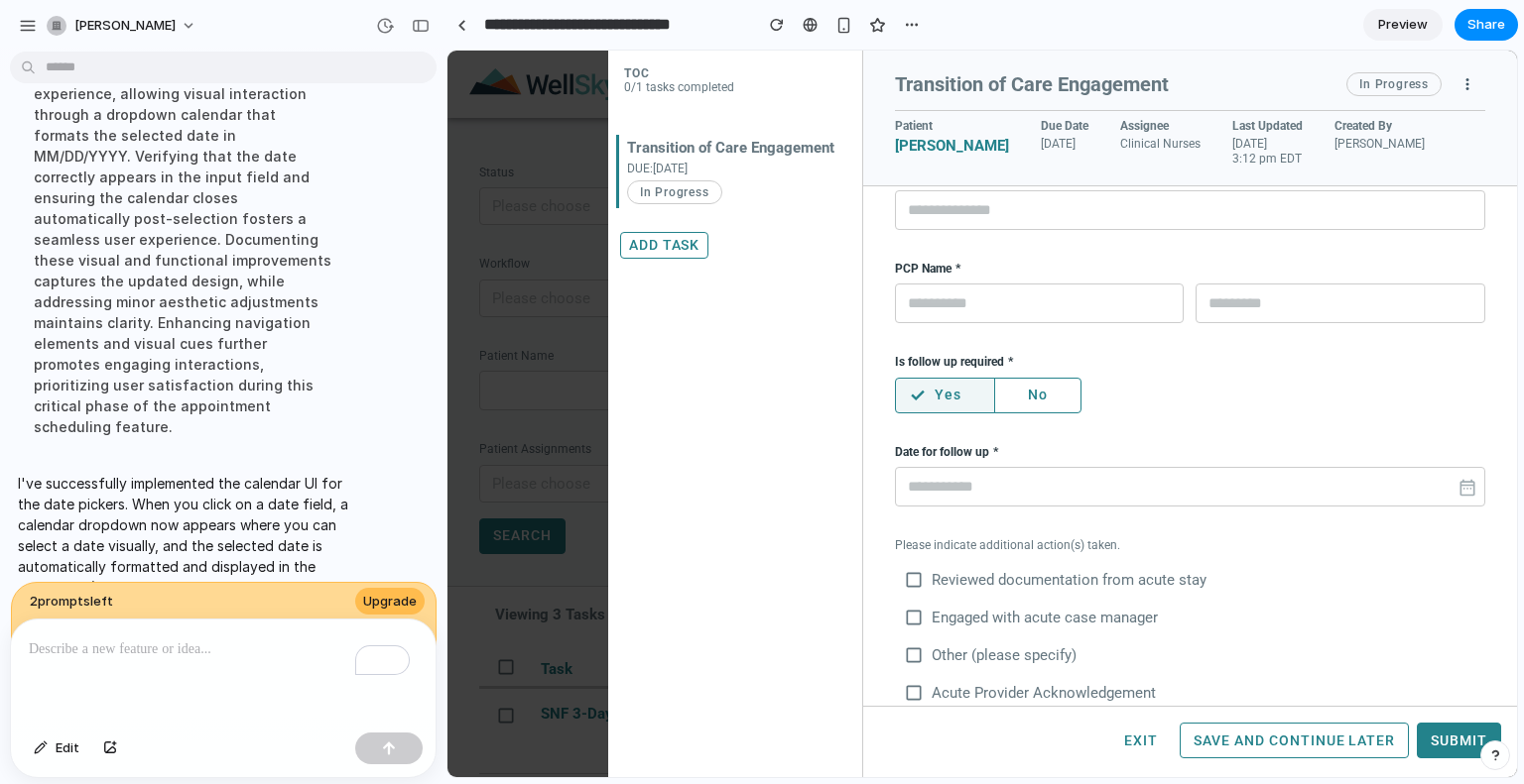
scroll to position [422, 0]
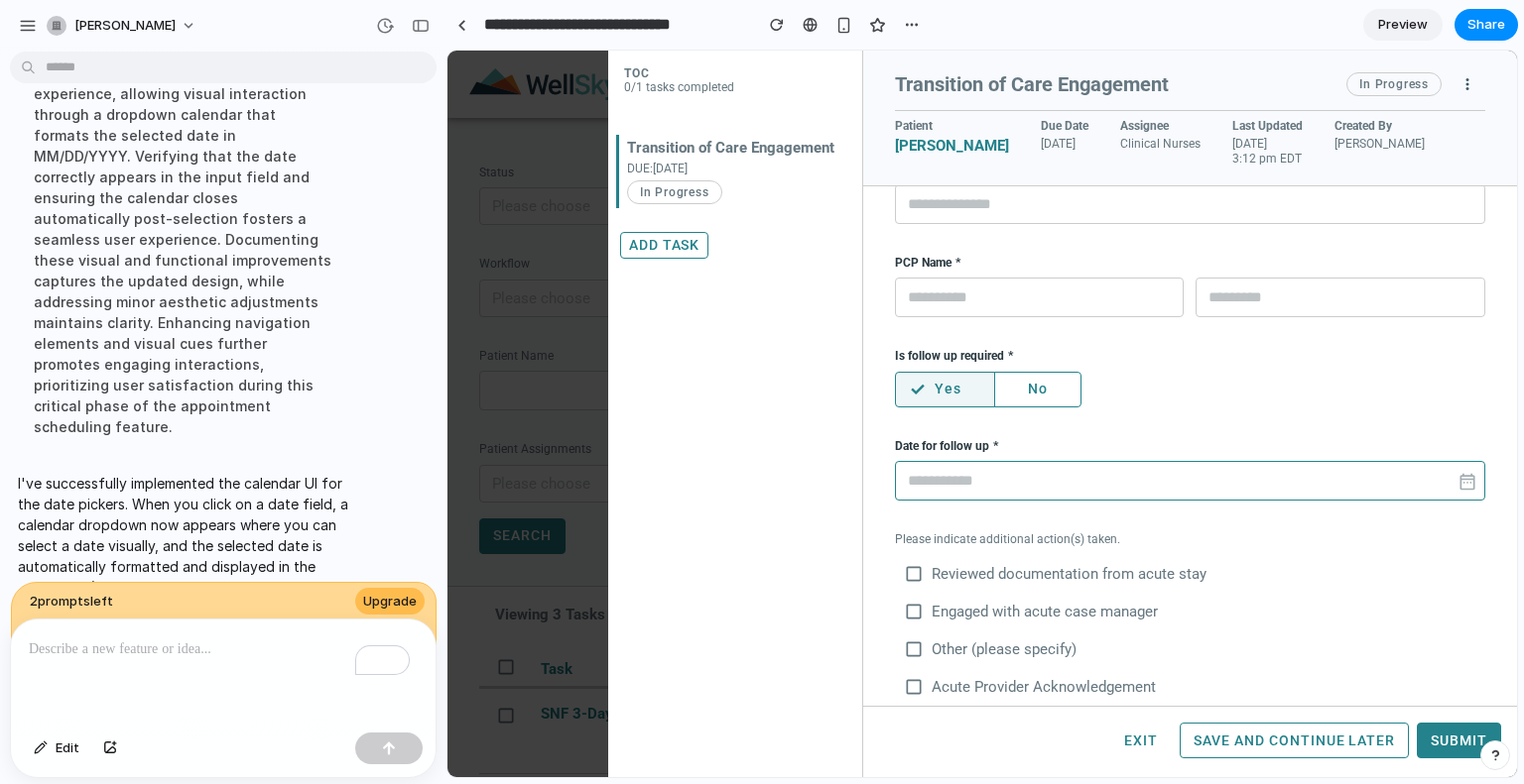
click at [978, 476] on input "text" at bounding box center [1190, 481] width 590 height 40
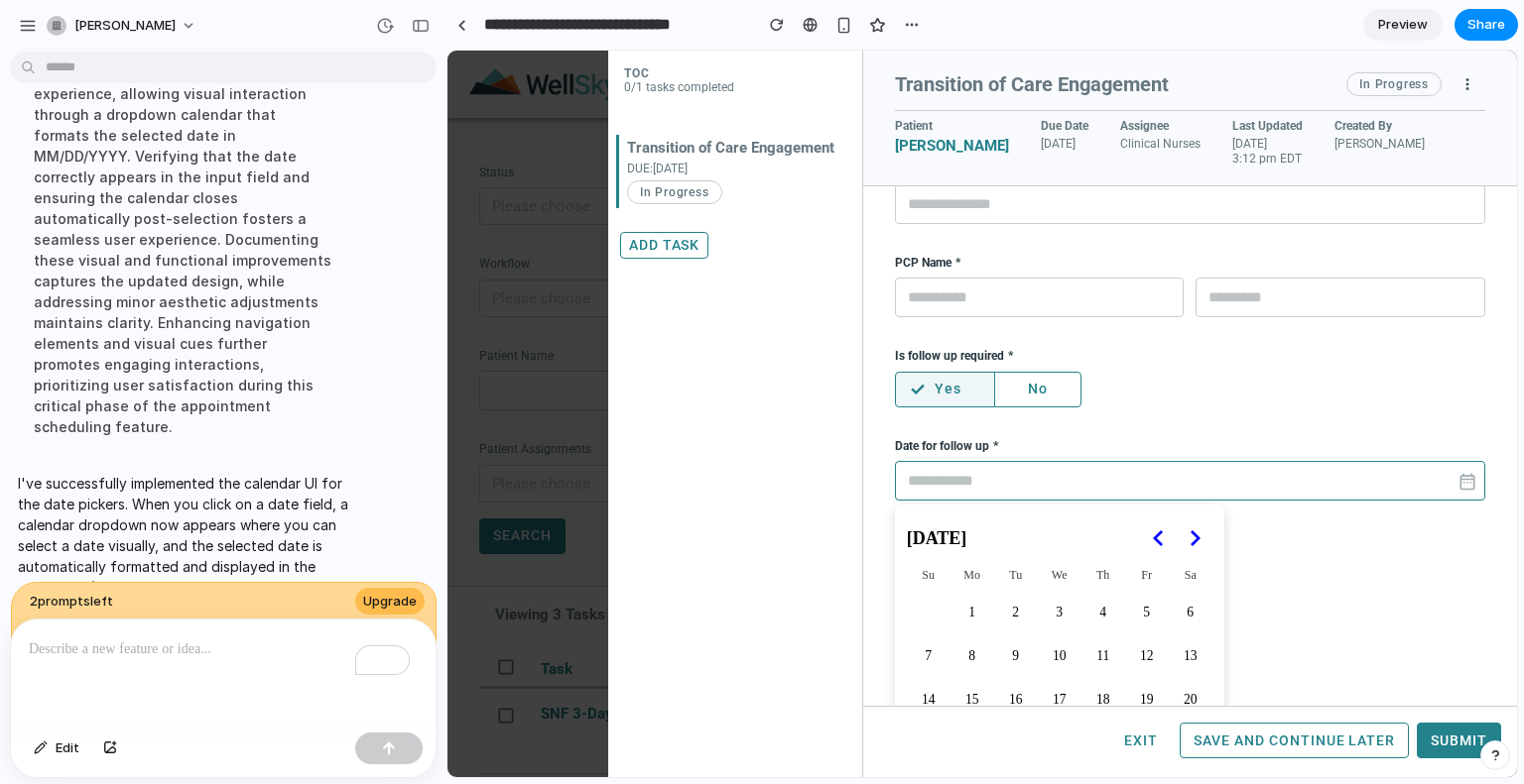
scroll to position [536, 0]
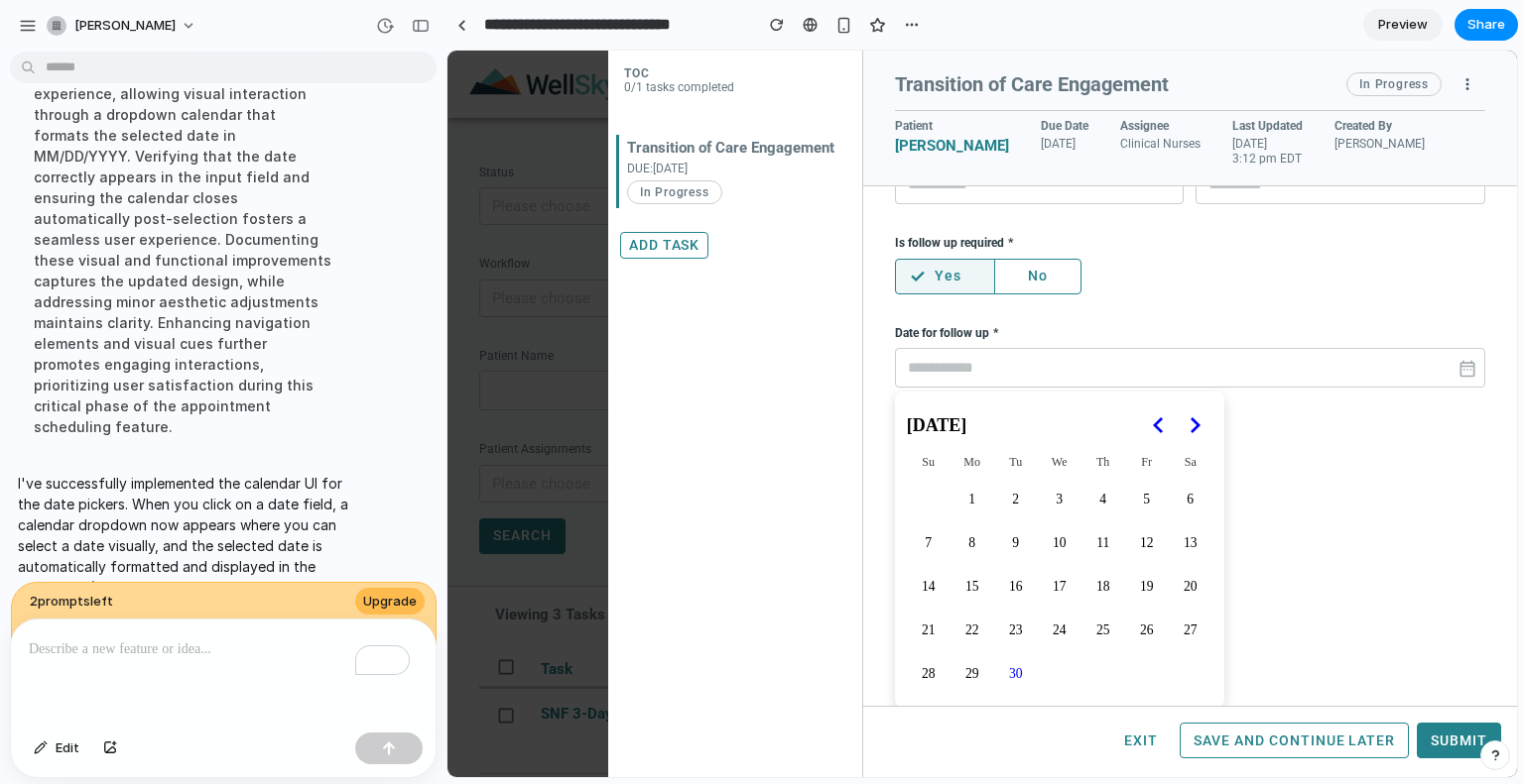
click at [1197, 423] on polygon "Go to the Next Month" at bounding box center [1195, 425] width 10 height 16
click at [1159, 423] on icon "Go to the Previous Month" at bounding box center [1159, 425] width 24 height 24
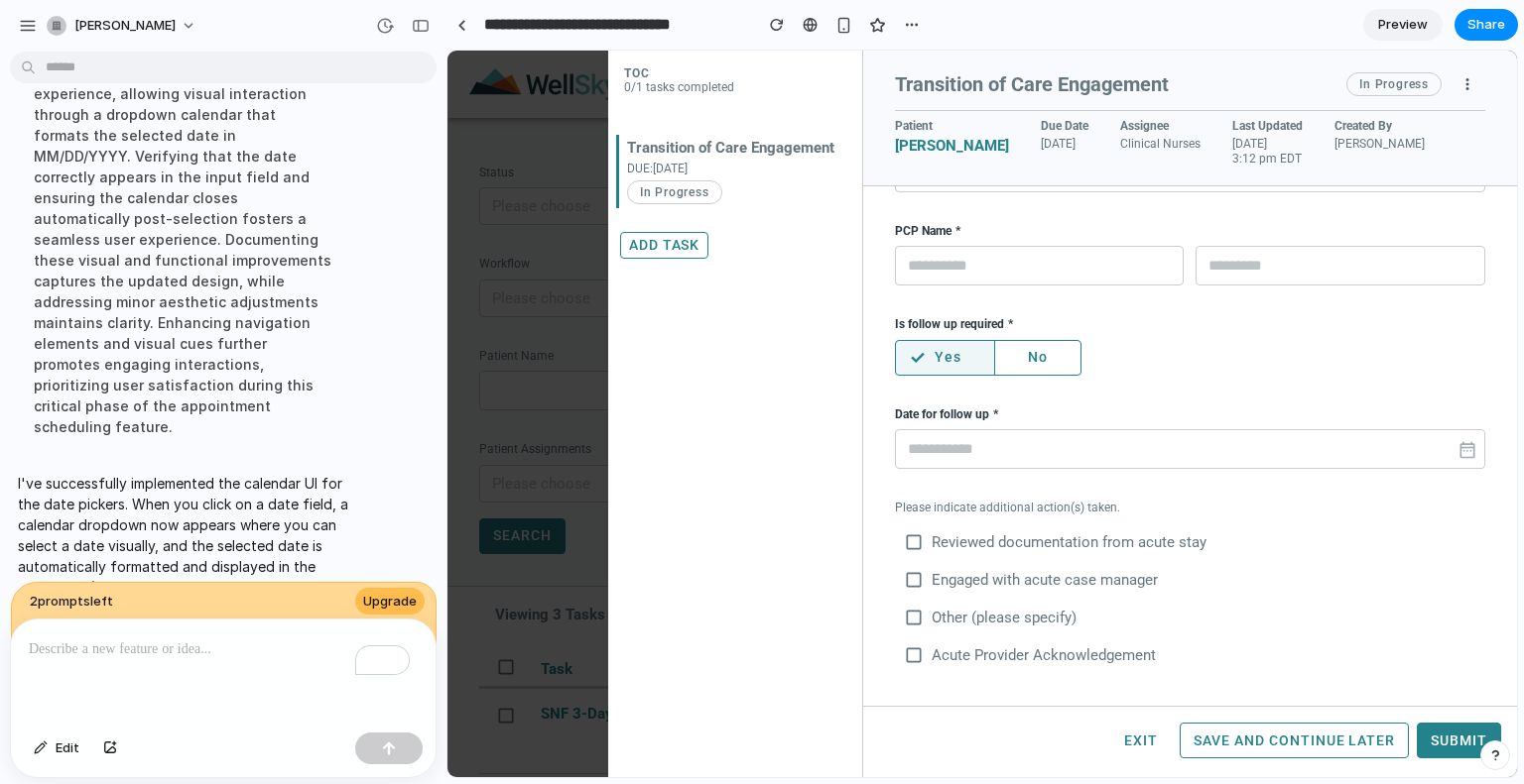
scroll to position [451, 0]
click at [1367, 488] on div "Has the Transition of Care engagement been initiated? check Yes No Was patient …" at bounding box center [1190, 222] width 590 height 911
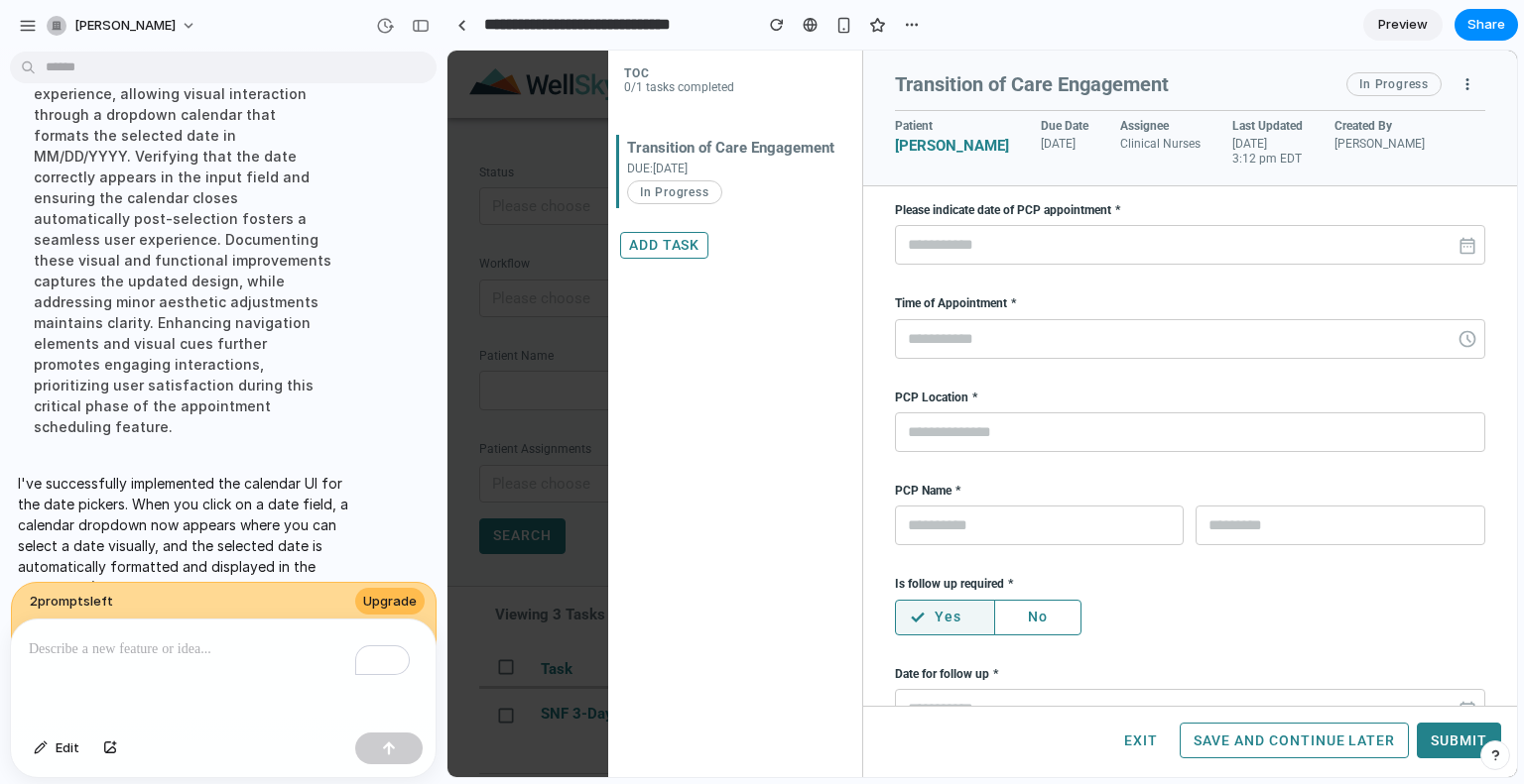
scroll to position [193, 0]
click at [1001, 338] on input "text" at bounding box center [1190, 341] width 590 height 40
click at [962, 250] on input "text" at bounding box center [1190, 246] width 590 height 40
click at [1328, 574] on div "Has the Transition of Care engagement been initiated? check Yes No Was patient …" at bounding box center [1190, 480] width 590 height 911
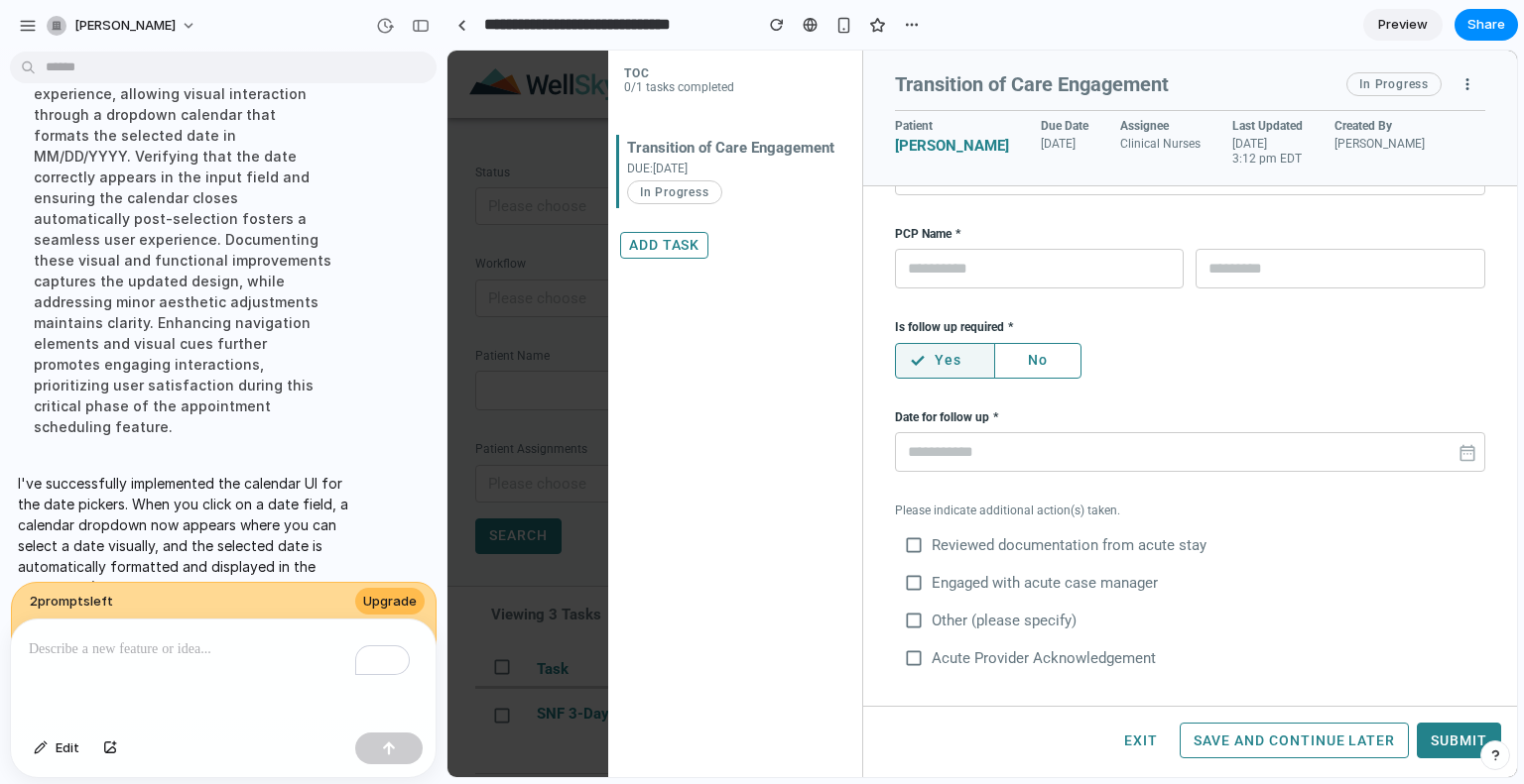
scroll to position [0, 28]
click at [911, 595] on div "check_box_outline_blank Engaged with acute case manager" at bounding box center [1031, 583] width 272 height 38
click at [912, 611] on span "check_box_outline_blank" at bounding box center [914, 621] width 20 height 20
click at [912, 611] on span "check_box" at bounding box center [914, 621] width 20 height 20
click at [913, 577] on span "check_box" at bounding box center [914, 583] width 20 height 20
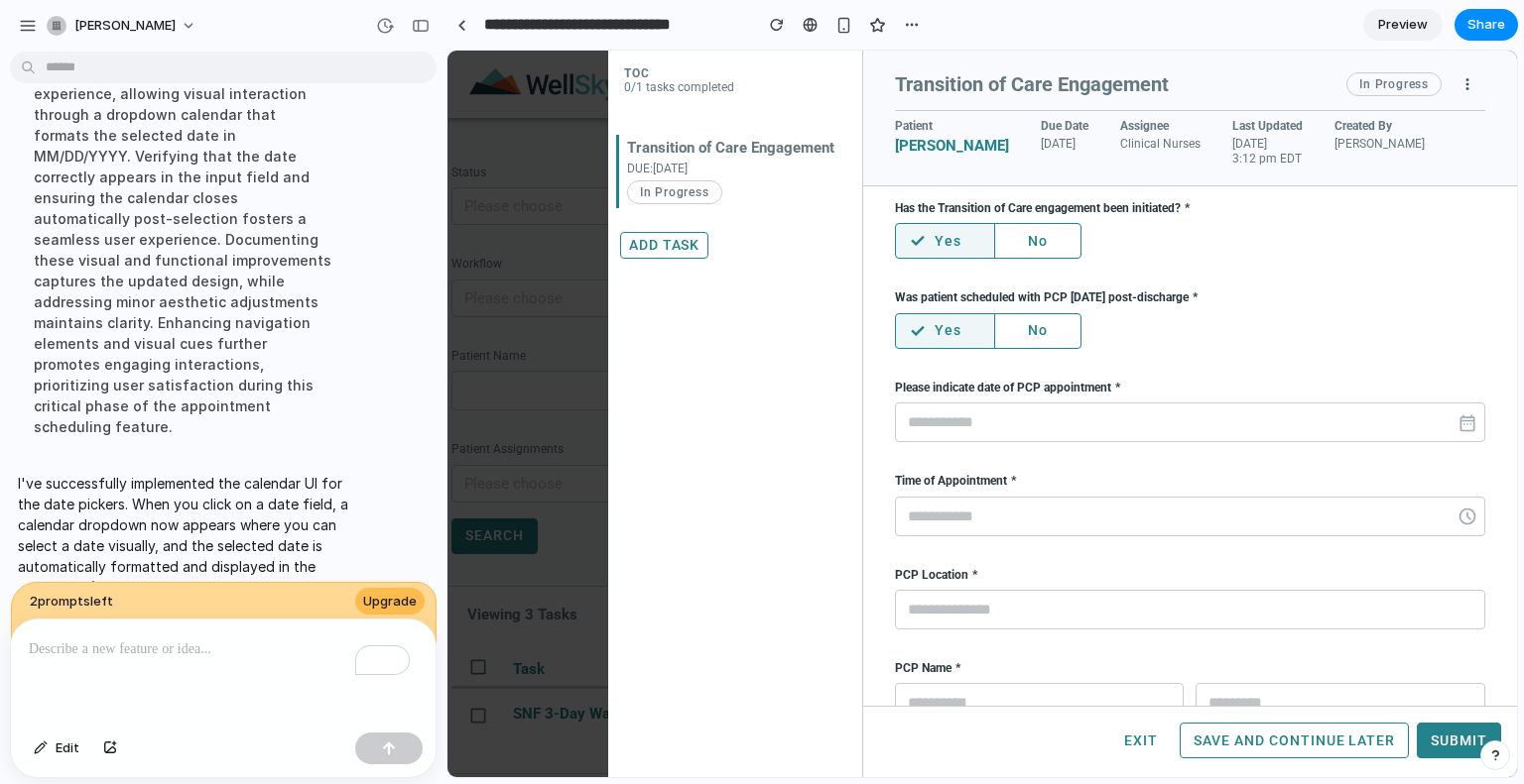
scroll to position [0, 0]
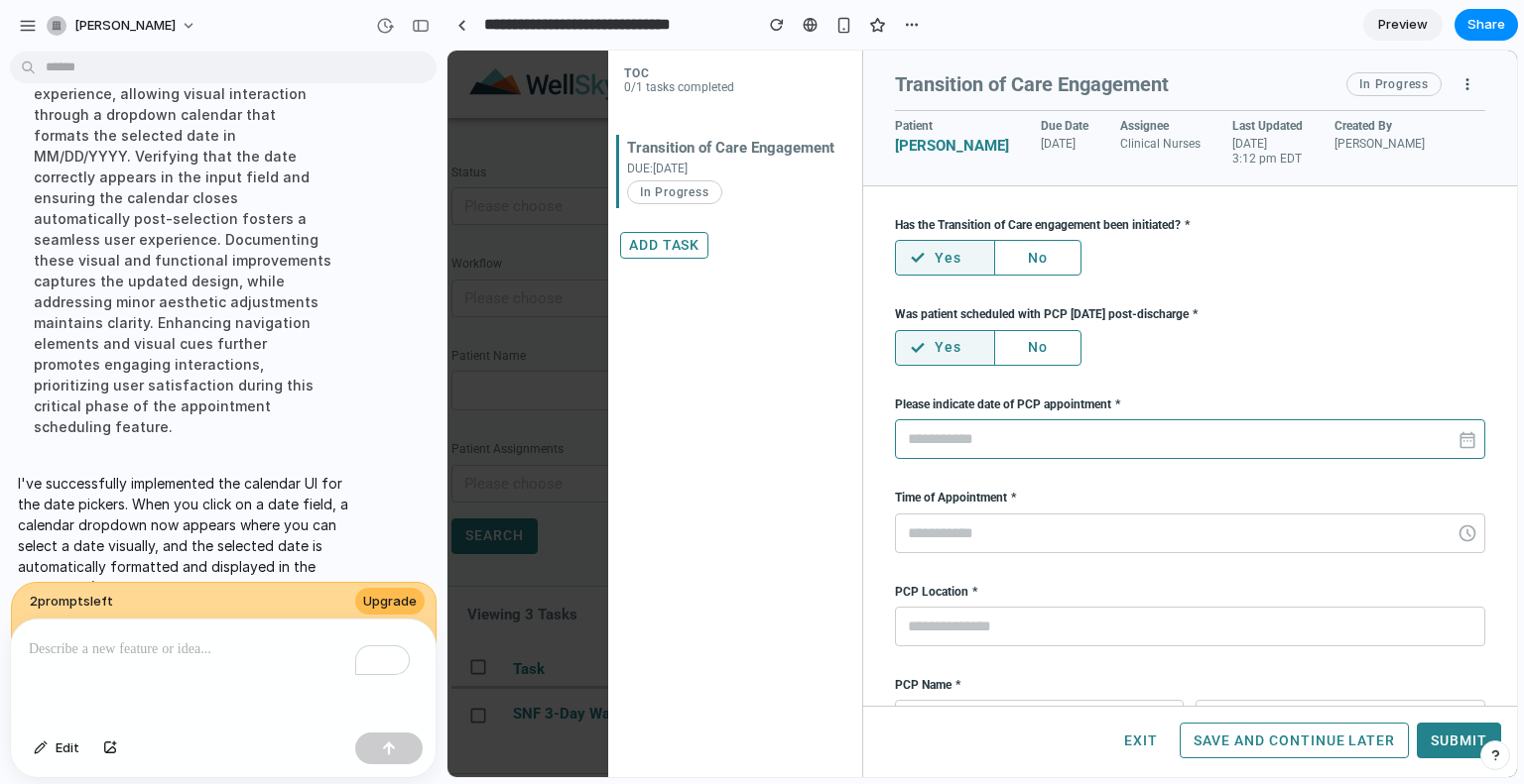
click at [1066, 425] on input "text" at bounding box center [1190, 439] width 590 height 40
click at [1192, 380] on div "Has the Transition of Care engagement been initiated? check Yes No Was patient …" at bounding box center [1190, 673] width 590 height 911
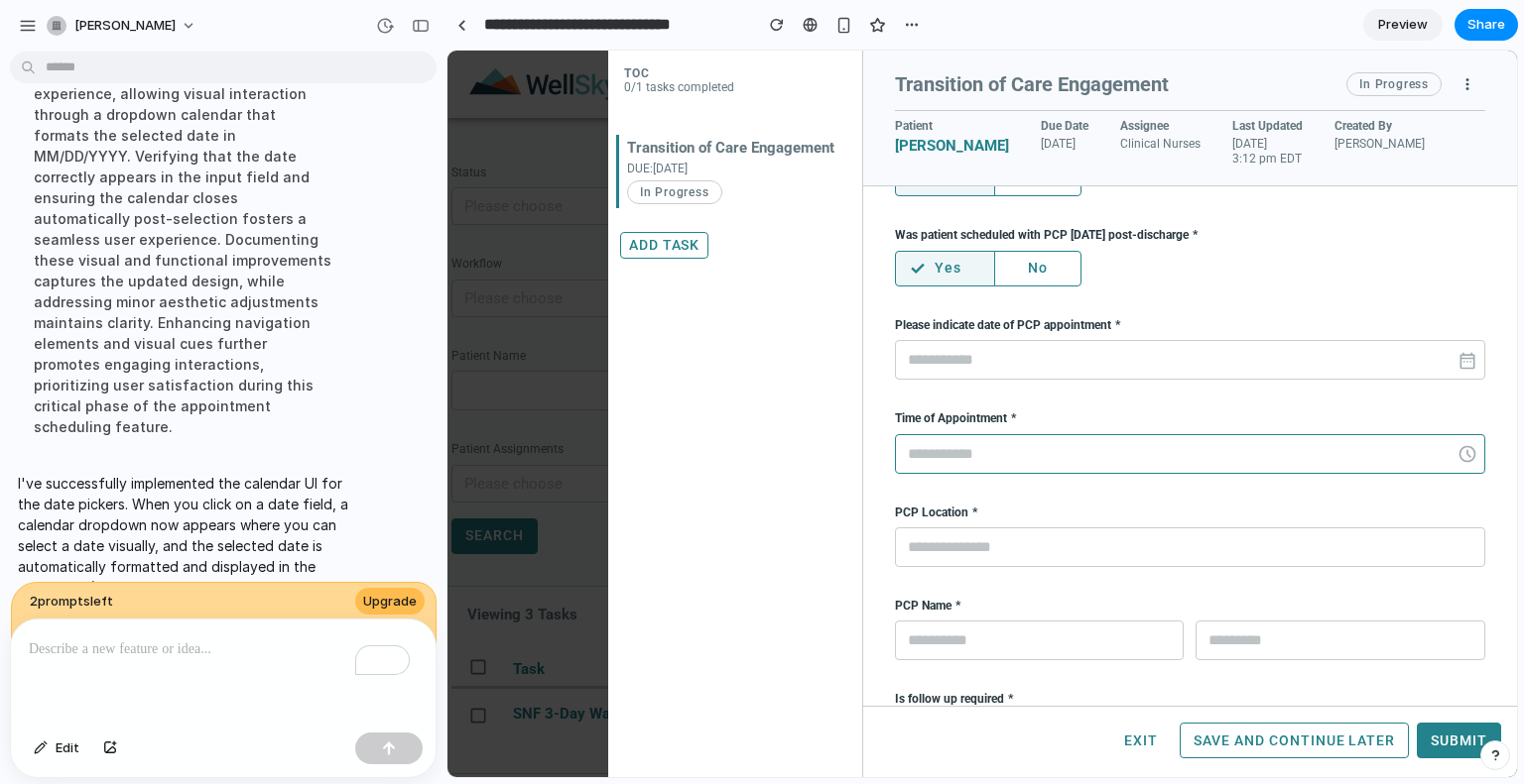
click at [962, 456] on input "text" at bounding box center [1190, 454] width 590 height 40
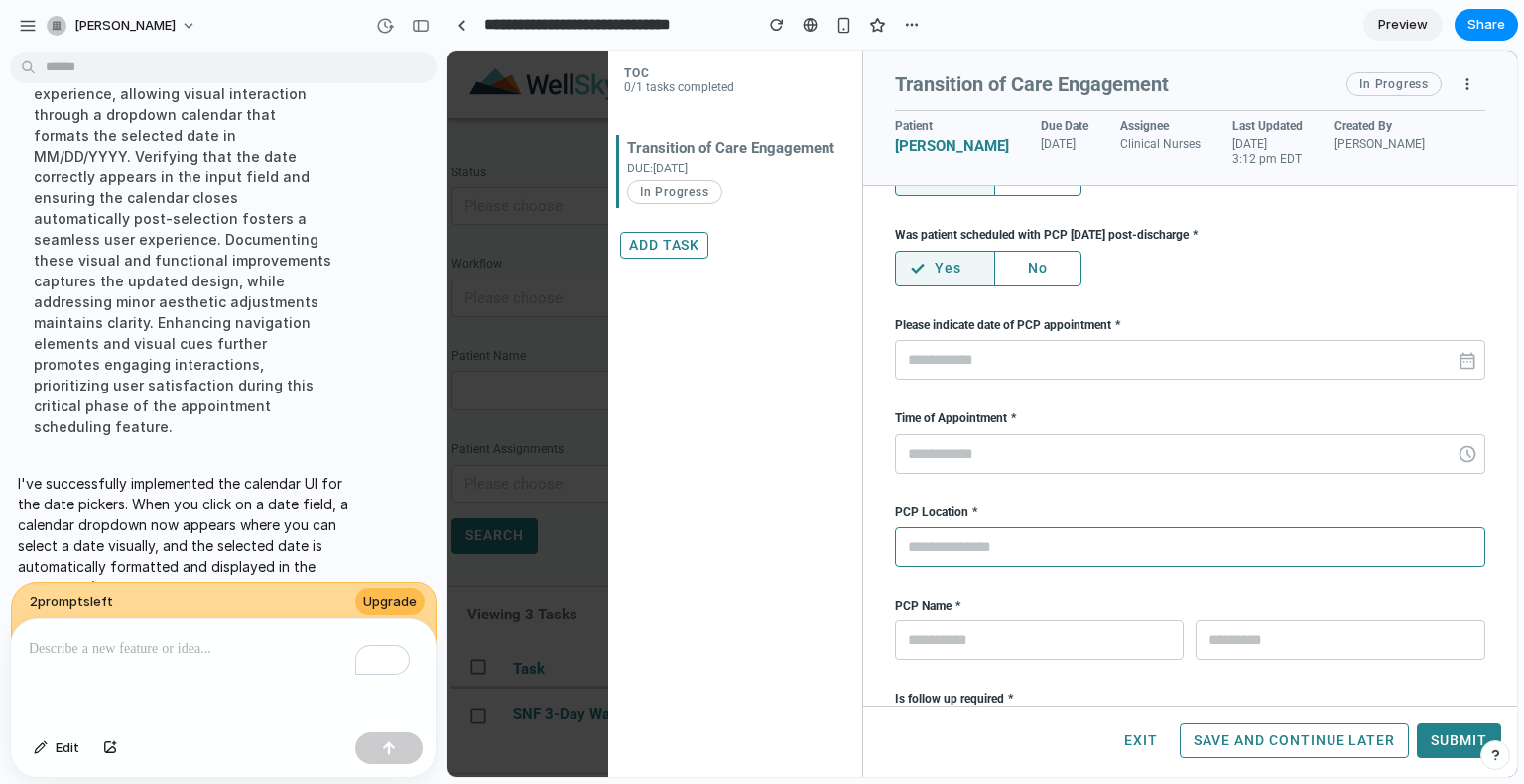
click at [939, 551] on input "text" at bounding box center [1190, 548] width 590 height 40
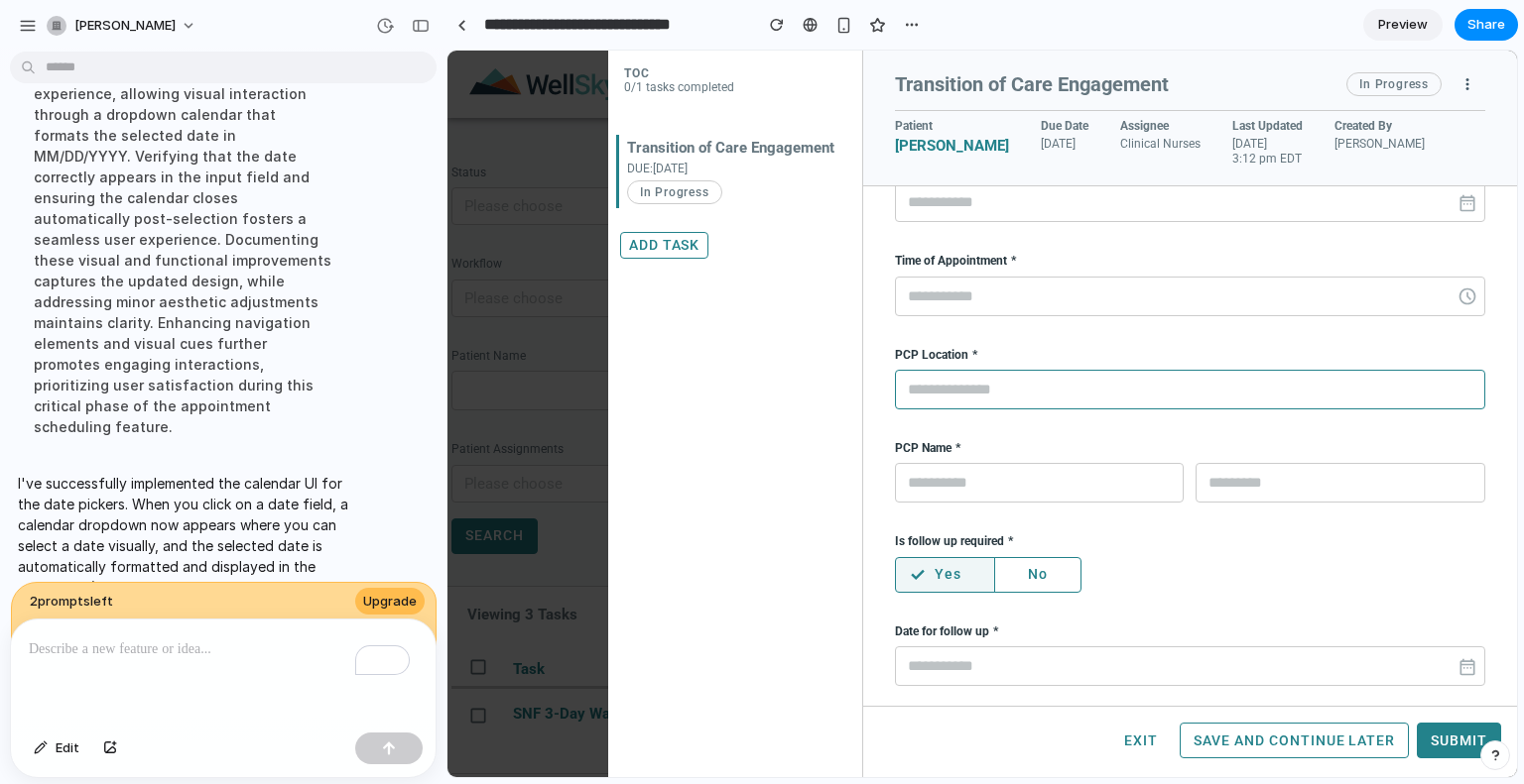
scroll to position [238, 0]
click at [977, 497] on input "text" at bounding box center [1040, 482] width 290 height 40
drag, startPoint x: 976, startPoint y: 497, endPoint x: 1236, endPoint y: 484, distance: 260.3
click at [1236, 484] on div at bounding box center [1190, 482] width 590 height 40
click at [1164, 569] on div "check Yes No" at bounding box center [1190, 574] width 590 height 36
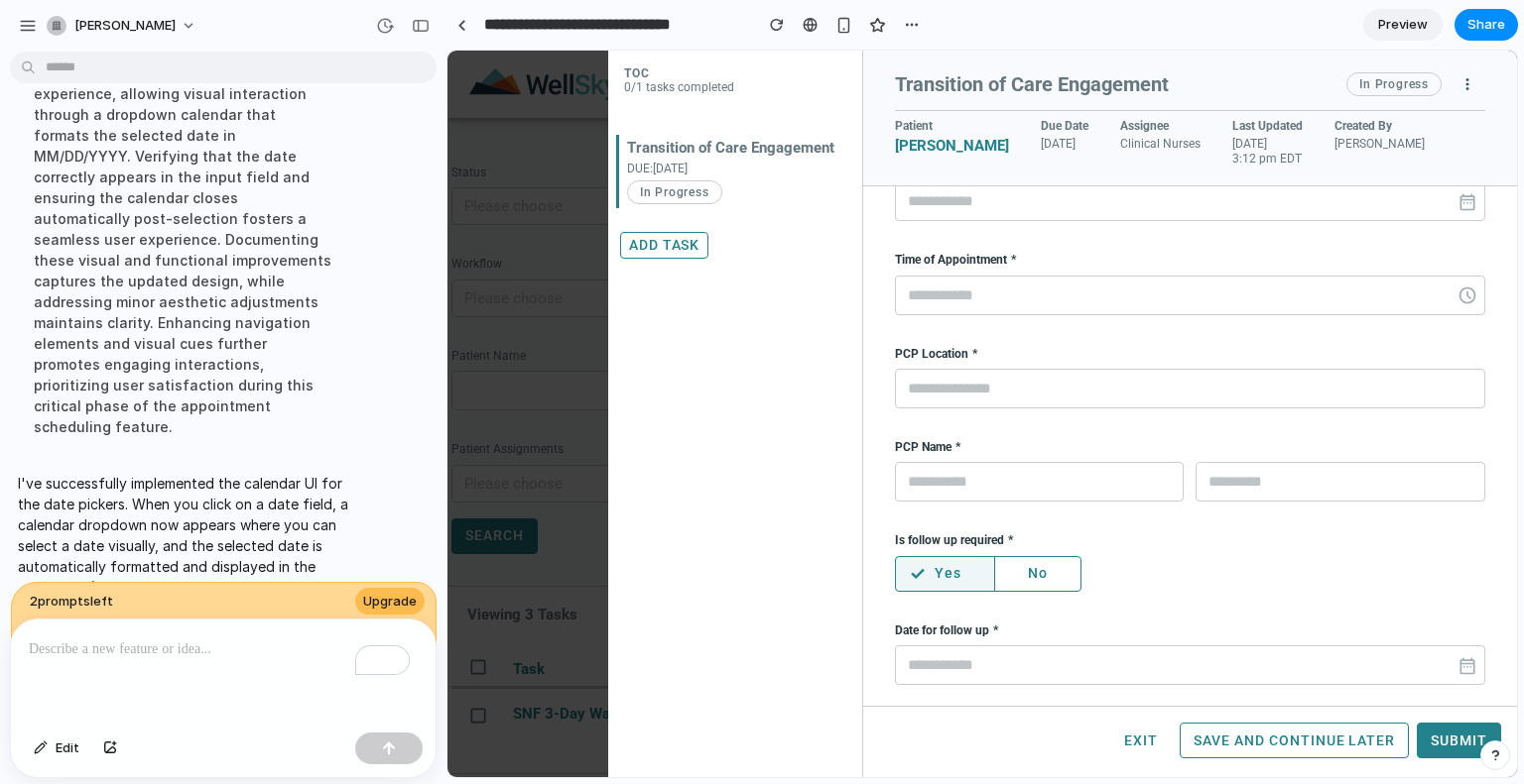
scroll to position [451, 0]
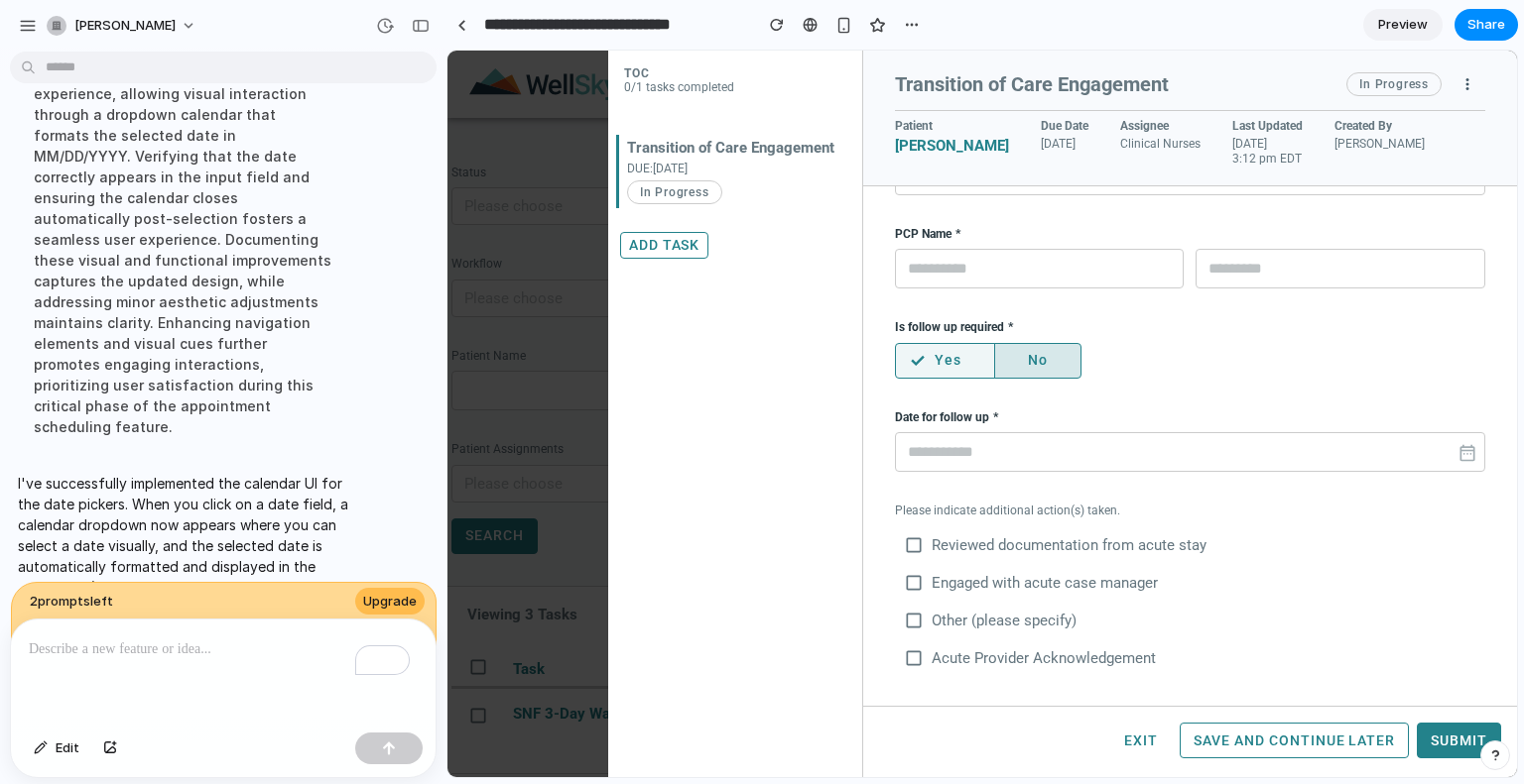
click at [1051, 360] on button "No" at bounding box center [1038, 361] width 88 height 36
click at [925, 345] on button "Yes" at bounding box center [942, 361] width 95 height 36
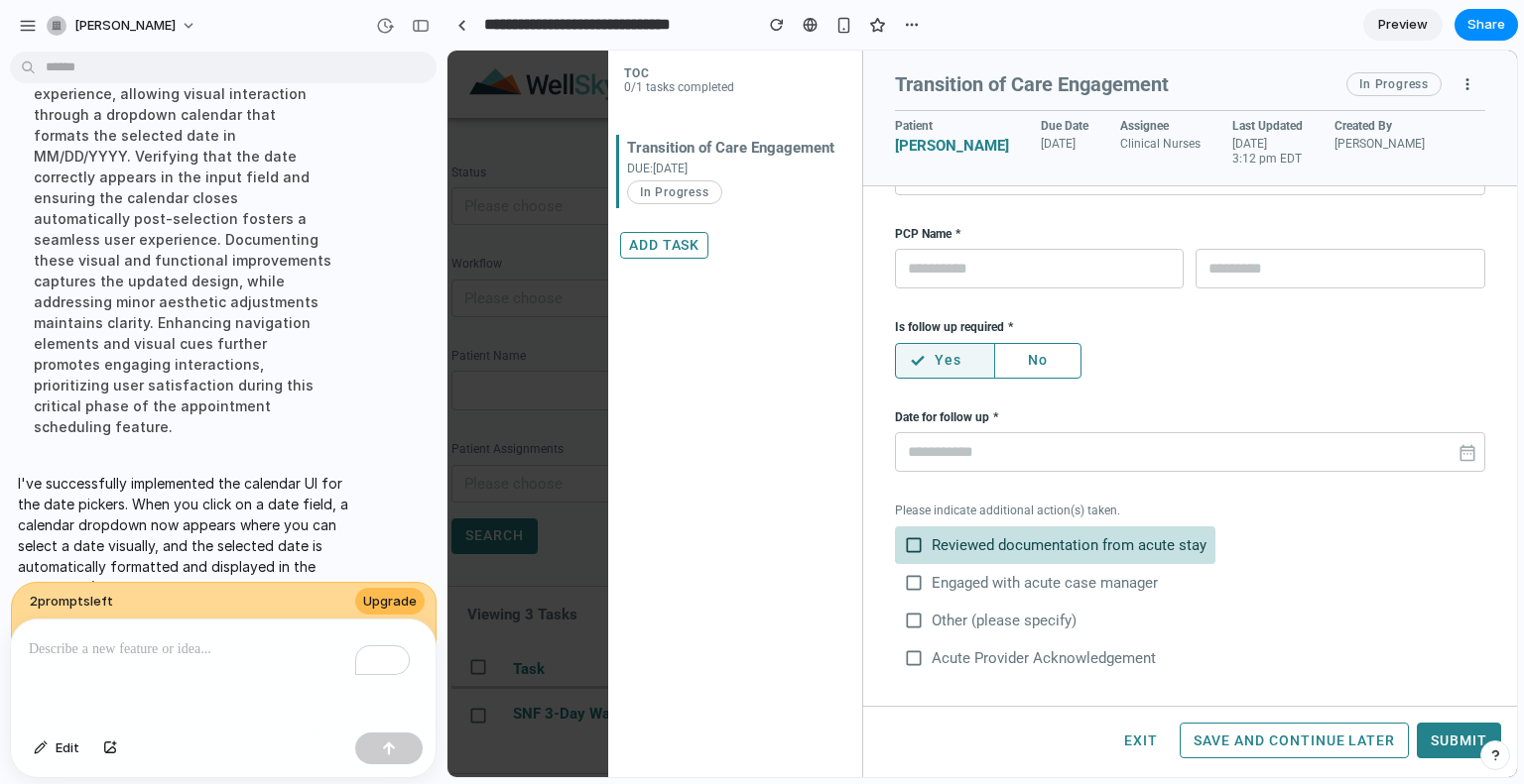
click at [909, 547] on span "check_box_outline_blank" at bounding box center [914, 546] width 20 height 20
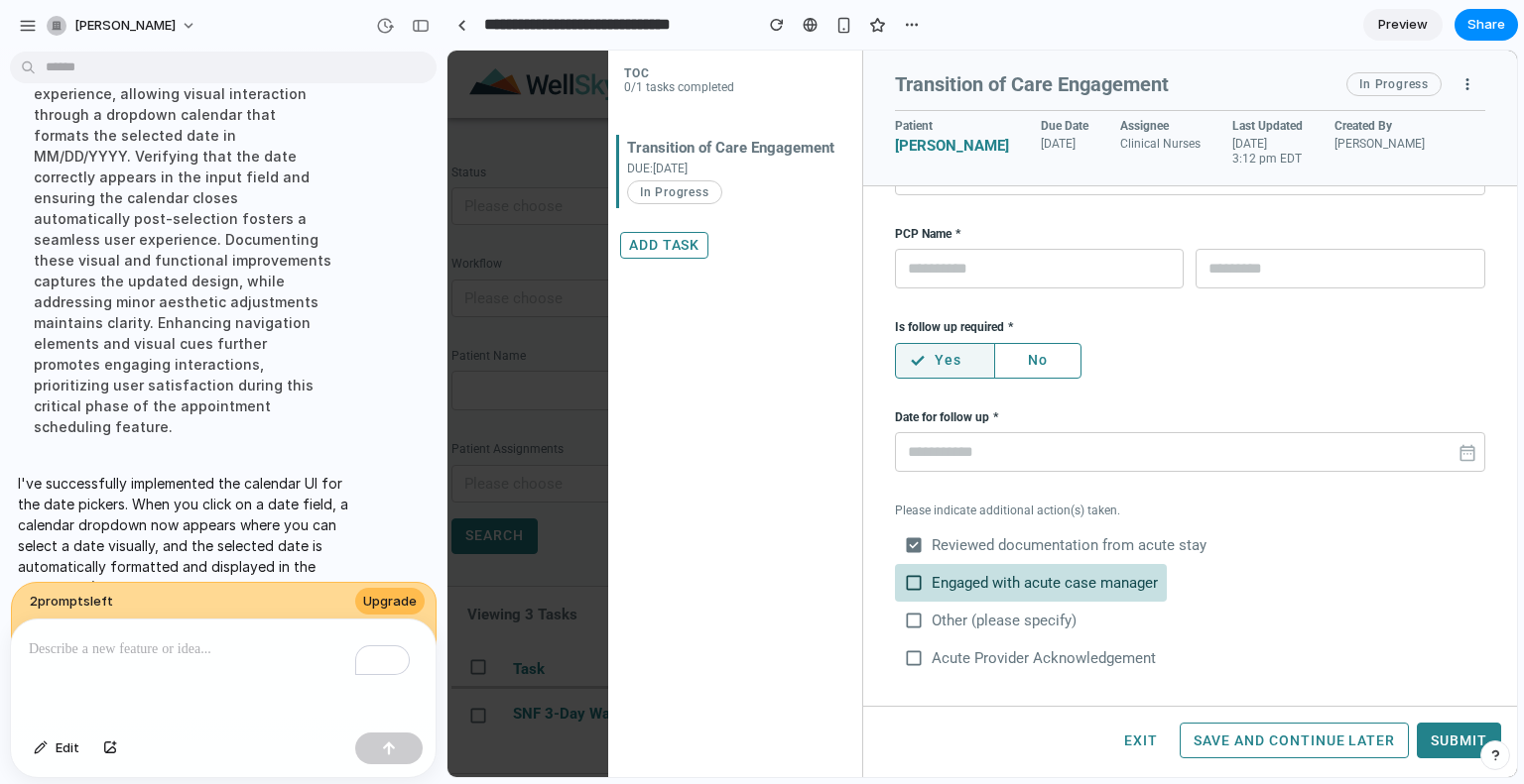
click at [910, 583] on span "check_box_outline_blank" at bounding box center [914, 583] width 20 height 20
click at [910, 583] on span "check_box" at bounding box center [914, 583] width 20 height 20
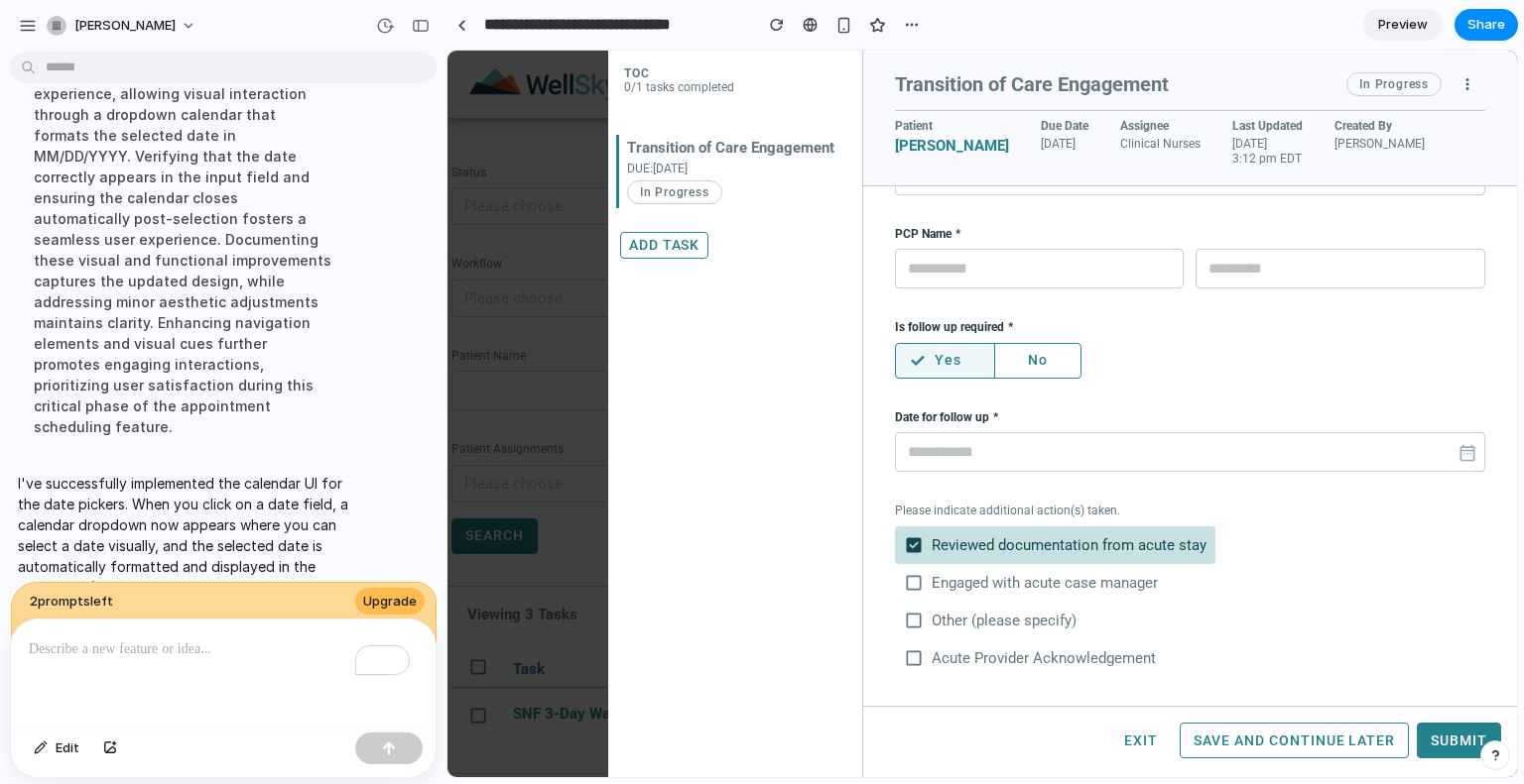
click at [913, 544] on span "check_box" at bounding box center [914, 546] width 20 height 20
